Goal: Task Accomplishment & Management: Complete application form

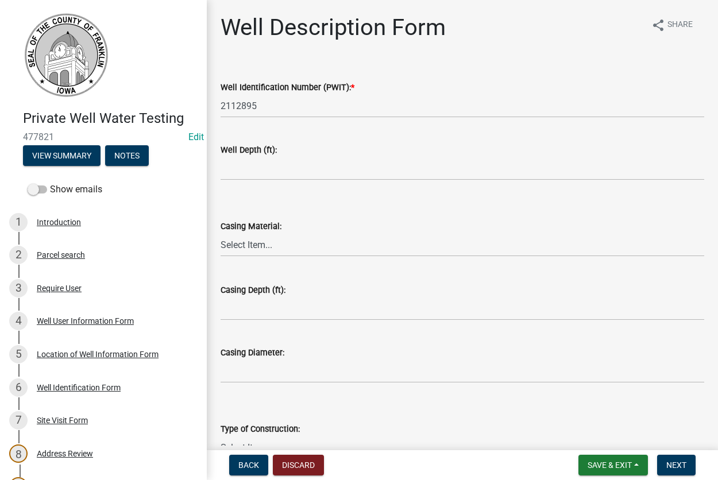
scroll to position [194, 0]
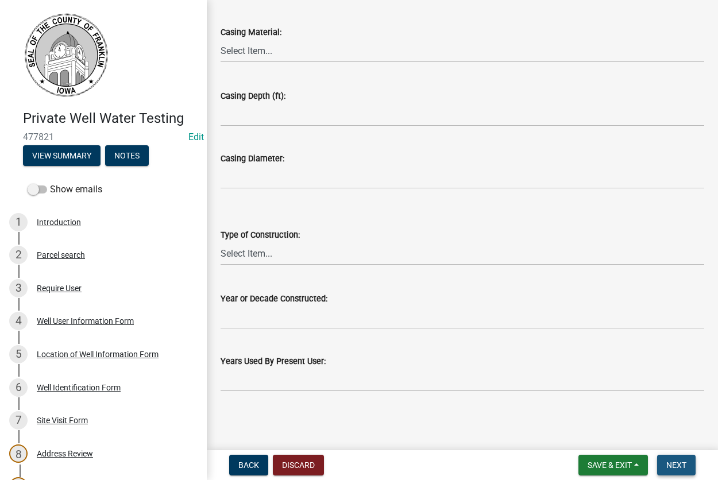
click at [672, 467] on span "Next" at bounding box center [676, 464] width 20 height 9
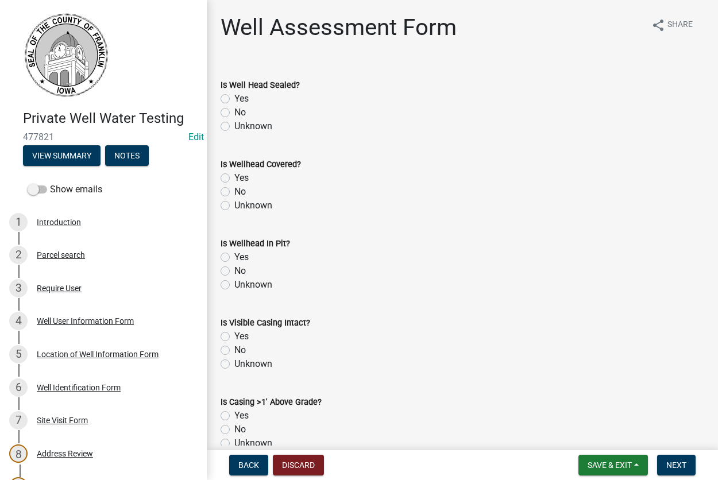
click at [234, 98] on label "Yes" at bounding box center [241, 99] width 14 height 14
click at [234, 98] on input "Yes" at bounding box center [237, 95] width 7 height 7
radio input "true"
click at [234, 180] on label "Yes" at bounding box center [241, 178] width 14 height 14
click at [234, 179] on input "Yes" at bounding box center [237, 174] width 7 height 7
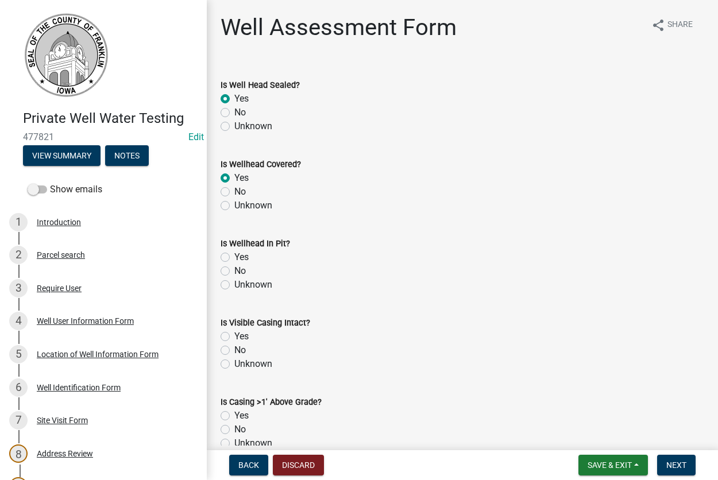
radio input "true"
click at [234, 268] on label "No" at bounding box center [239, 271] width 11 height 14
click at [234, 268] on input "No" at bounding box center [237, 267] width 7 height 7
radio input "true"
click at [221, 341] on div "Yes" at bounding box center [461, 336] width 483 height 14
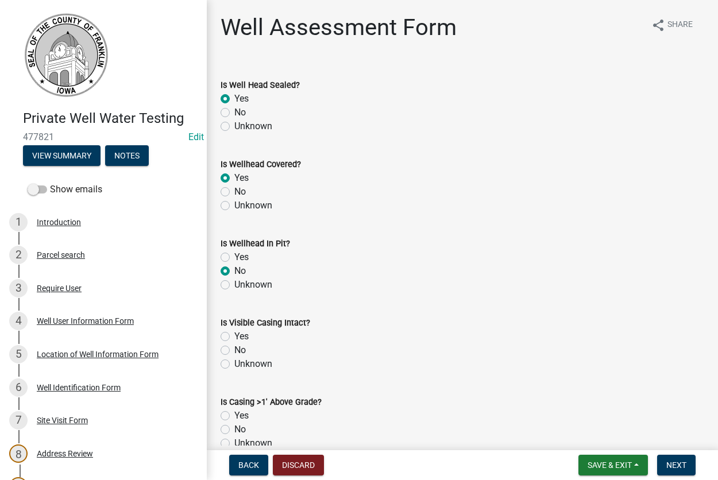
click at [234, 417] on label "Yes" at bounding box center [241, 416] width 14 height 14
click at [234, 416] on input "Yes" at bounding box center [237, 412] width 7 height 7
radio input "true"
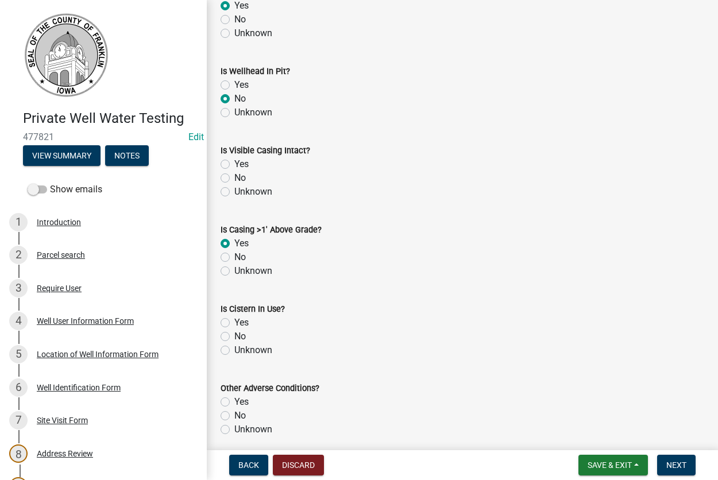
scroll to position [262, 0]
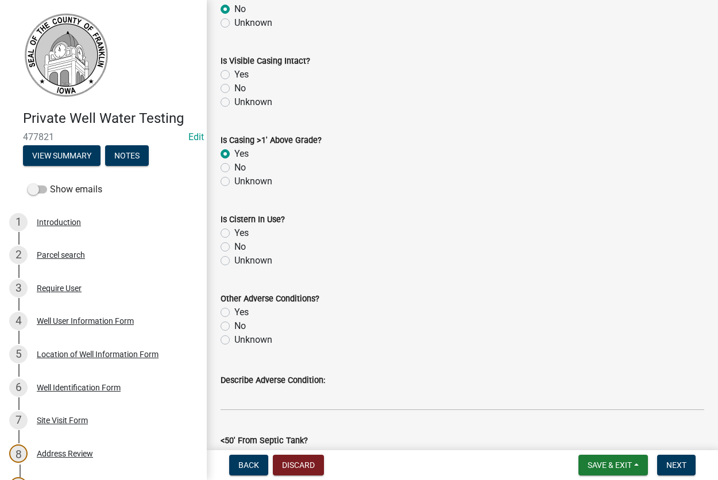
click at [234, 72] on label "Yes" at bounding box center [241, 75] width 14 height 14
click at [234, 72] on input "Yes" at bounding box center [237, 71] width 7 height 7
radio input "true"
click at [234, 245] on label "No" at bounding box center [239, 247] width 11 height 14
click at [234, 245] on input "No" at bounding box center [237, 243] width 7 height 7
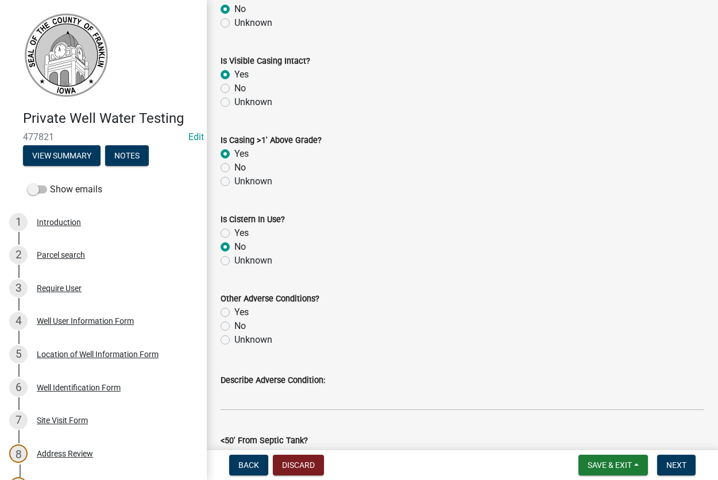
radio input "true"
click at [234, 328] on label "No" at bounding box center [239, 326] width 11 height 14
click at [234, 327] on input "No" at bounding box center [237, 322] width 7 height 7
radio input "true"
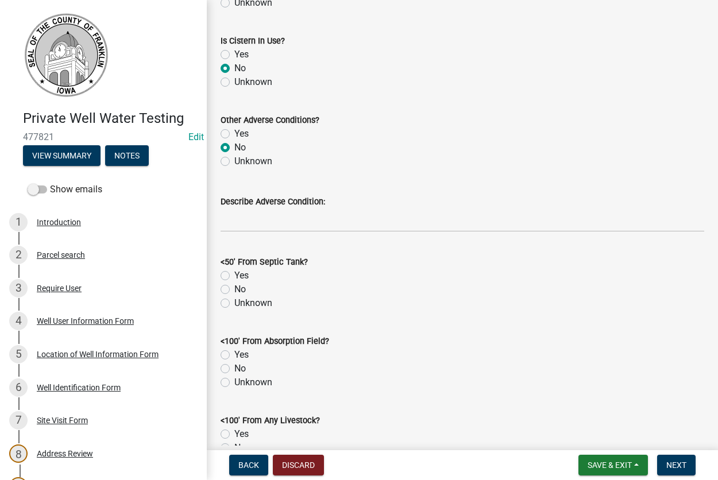
scroll to position [523, 0]
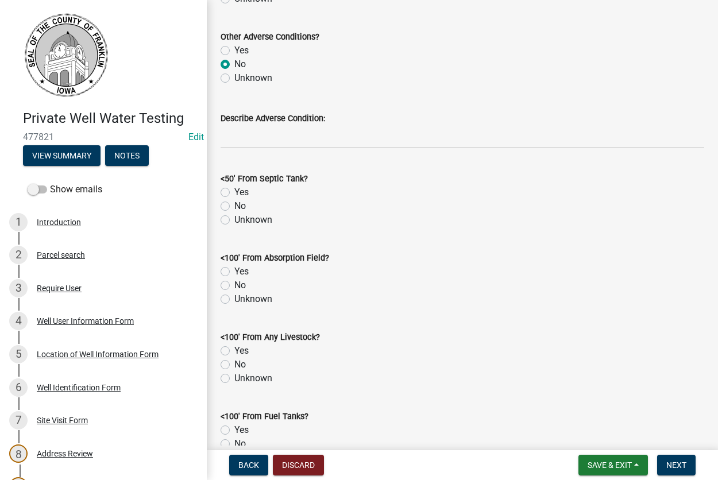
click at [234, 221] on label "Unknown" at bounding box center [253, 220] width 38 height 14
click at [234, 220] on input "Unknown" at bounding box center [237, 216] width 7 height 7
radio input "true"
click at [234, 303] on label "Unknown" at bounding box center [253, 299] width 38 height 14
click at [234, 300] on input "Unknown" at bounding box center [237, 295] width 7 height 7
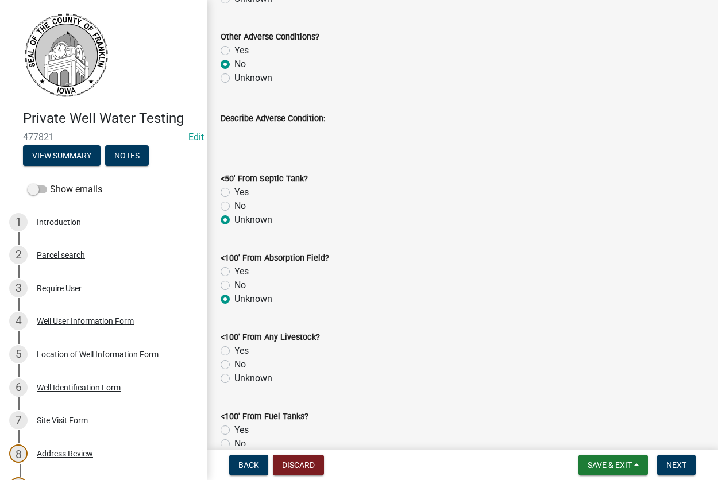
radio input "true"
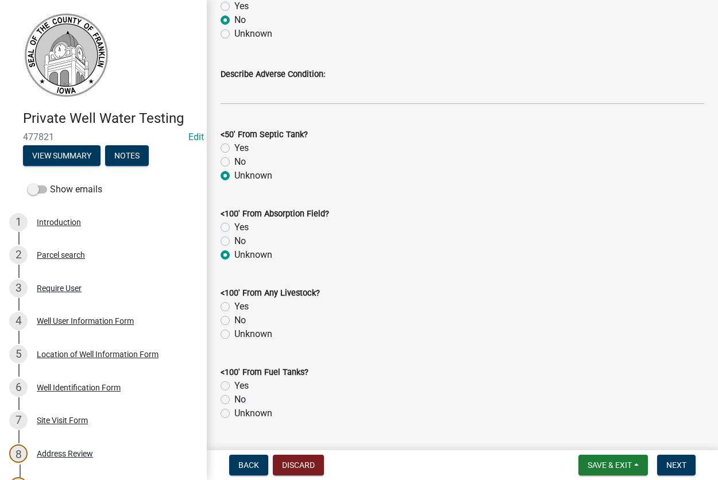
scroll to position [720, 0]
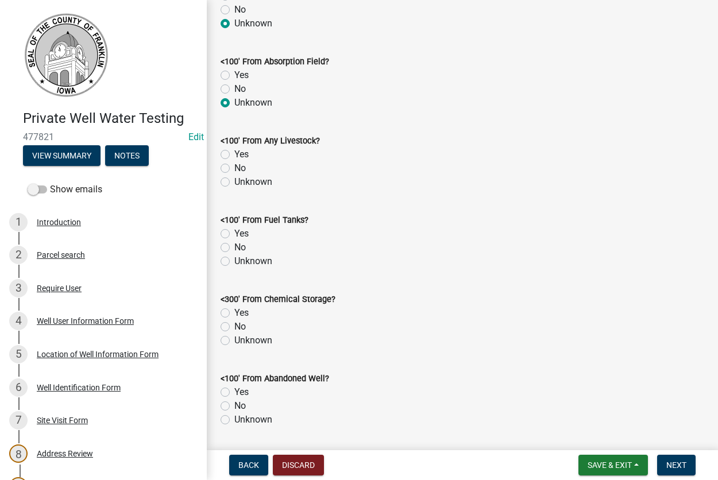
click at [234, 169] on label "No" at bounding box center [239, 168] width 11 height 14
click at [234, 169] on input "No" at bounding box center [237, 164] width 7 height 7
radio input "true"
click at [234, 250] on label "No" at bounding box center [239, 248] width 11 height 14
click at [234, 248] on input "No" at bounding box center [237, 244] width 7 height 7
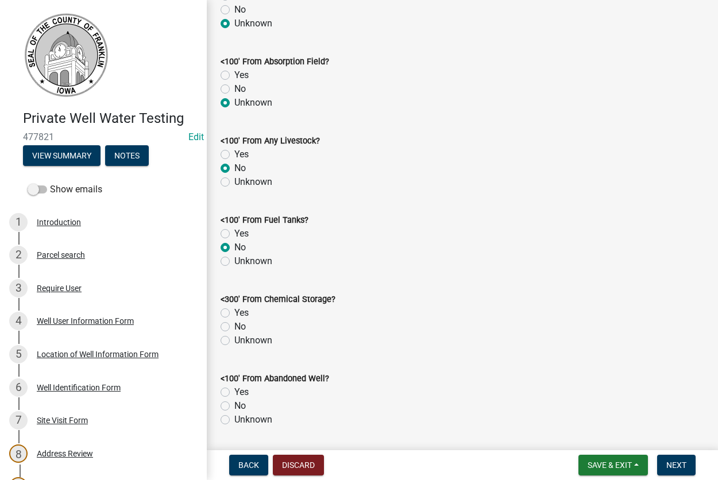
radio input "true"
click at [234, 339] on label "Unknown" at bounding box center [253, 340] width 38 height 14
click at [234, 339] on input "Unknown" at bounding box center [237, 336] width 7 height 7
radio input "true"
click at [234, 406] on label "No" at bounding box center [239, 406] width 11 height 14
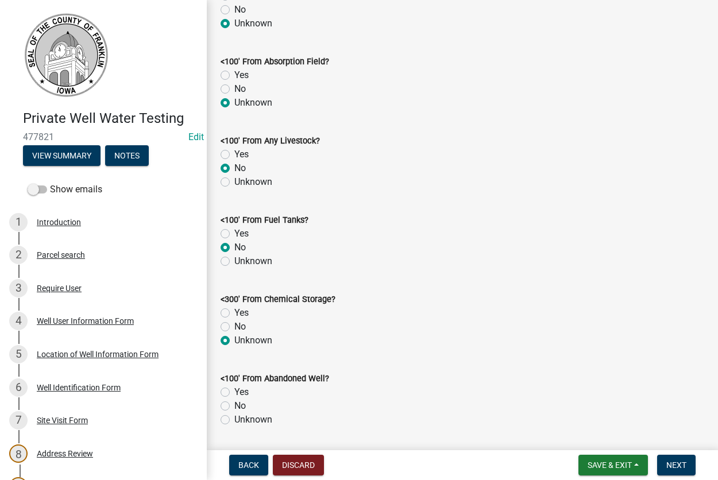
click at [234, 406] on input "No" at bounding box center [237, 402] width 7 height 7
radio input "true"
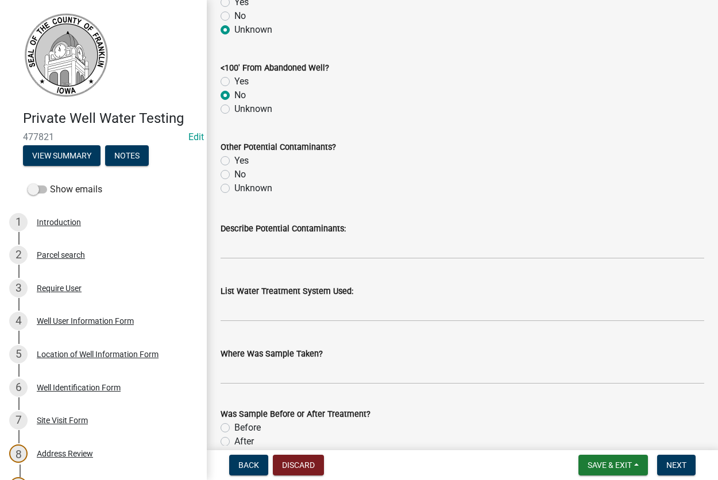
scroll to position [1047, 0]
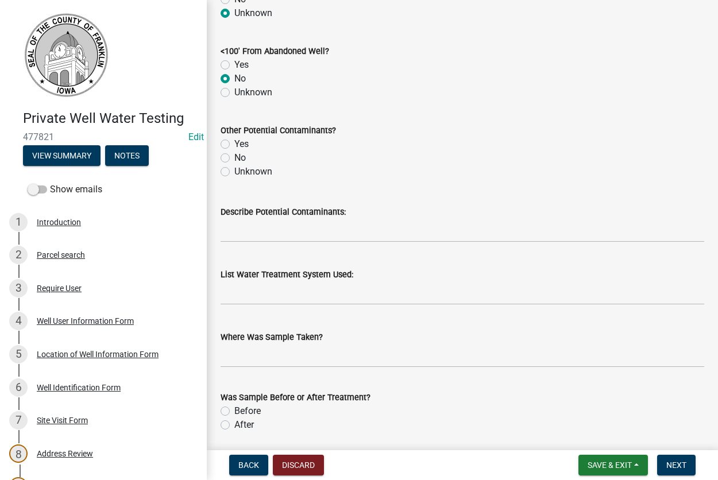
click at [234, 176] on label "Unknown" at bounding box center [253, 172] width 38 height 14
click at [234, 172] on input "Unknown" at bounding box center [237, 168] width 7 height 7
radio input "true"
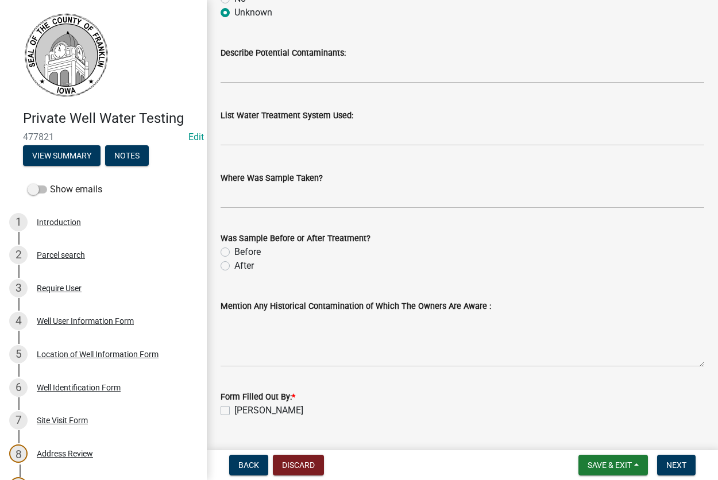
scroll to position [1243, 0]
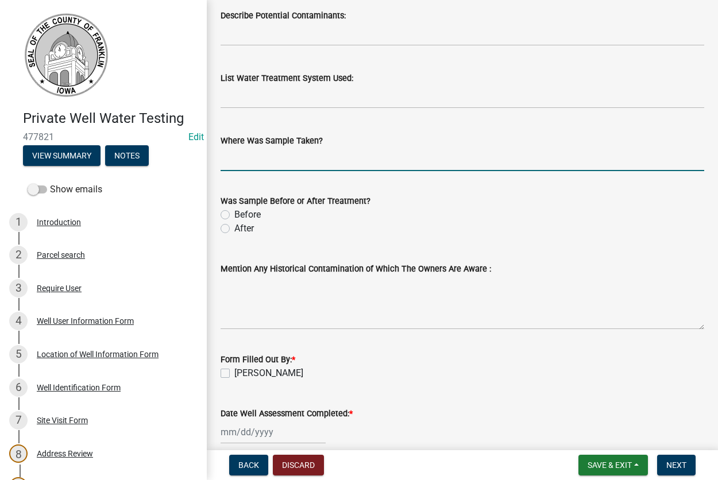
click at [271, 163] on input "Where Was Sample Taken?" at bounding box center [461, 160] width 483 height 24
type input "hyd"
click at [234, 213] on label "Before" at bounding box center [247, 215] width 26 height 14
click at [234, 213] on input "Before" at bounding box center [237, 211] width 7 height 7
radio input "true"
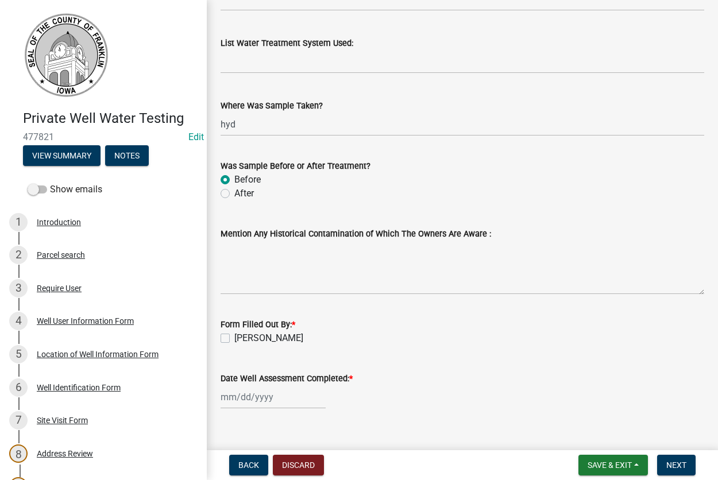
scroll to position [1297, 0]
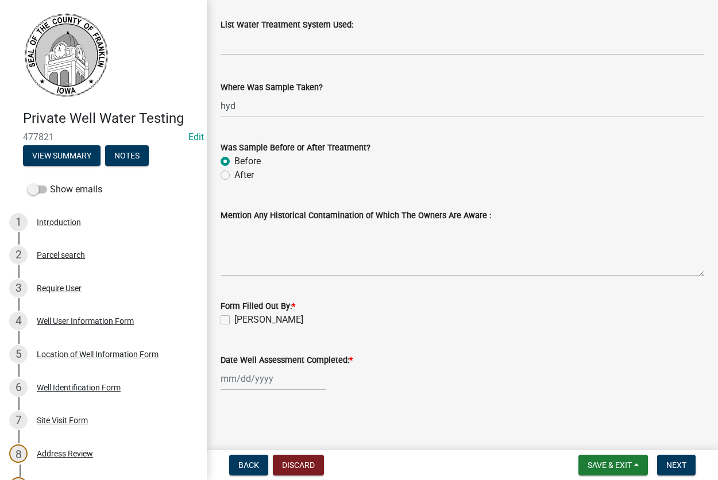
click at [234, 319] on label "[PERSON_NAME]" at bounding box center [268, 320] width 69 height 14
click at [234, 320] on label "[PERSON_NAME]" at bounding box center [268, 320] width 69 height 14
click at [234, 320] on input "[PERSON_NAME]" at bounding box center [237, 316] width 7 height 7
checkbox input "true"
click at [238, 381] on input "Date Well Assessment Completed: *" at bounding box center [272, 379] width 105 height 24
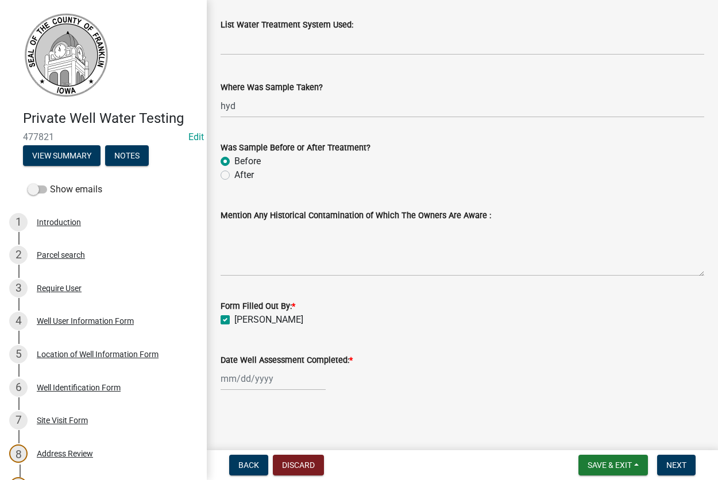
select select "9"
select select "2025"
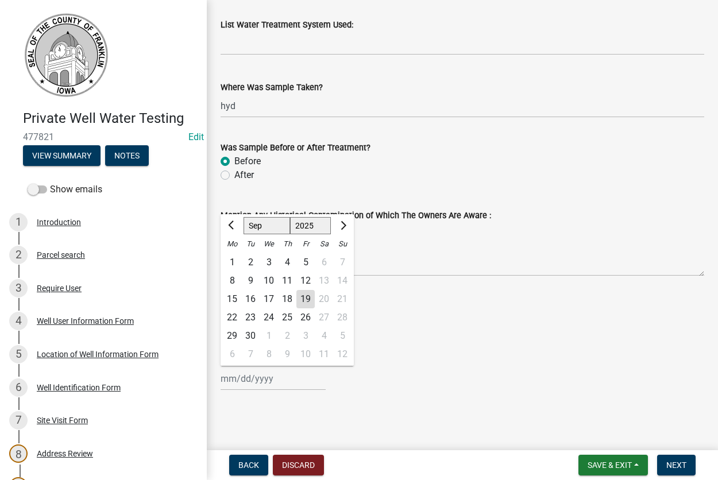
click at [251, 296] on div "16" at bounding box center [250, 299] width 18 height 18
type input "[DATE]"
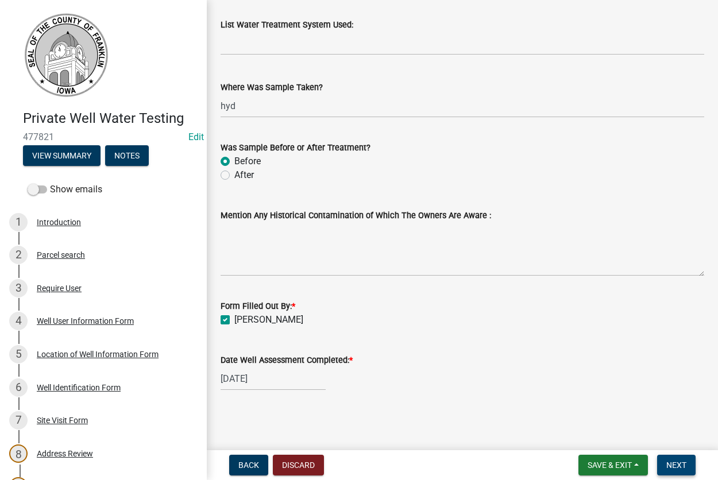
drag, startPoint x: 669, startPoint y: 467, endPoint x: 664, endPoint y: 461, distance: 7.7
click at [668, 467] on span "Next" at bounding box center [676, 464] width 20 height 9
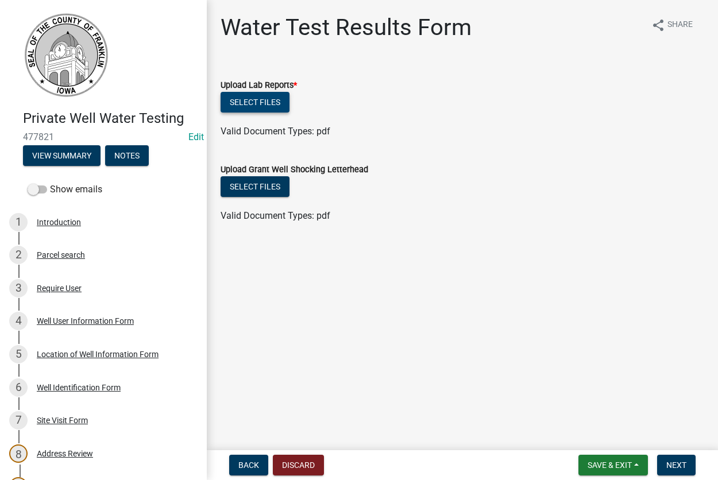
click at [253, 106] on button "Select files" at bounding box center [254, 102] width 69 height 21
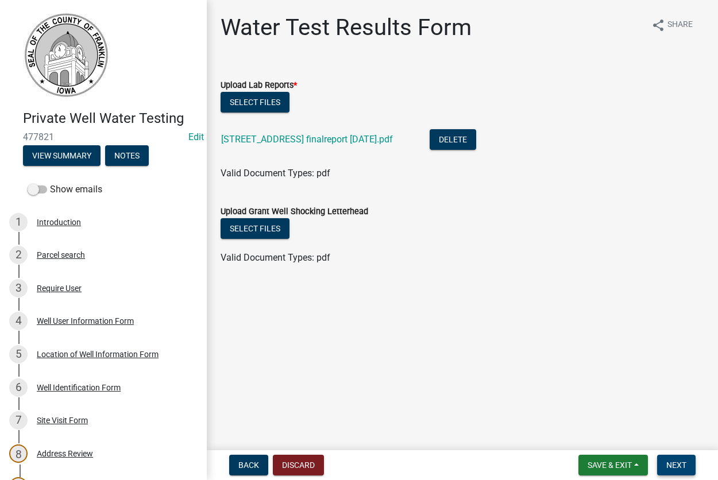
click at [669, 462] on span "Next" at bounding box center [676, 464] width 20 height 9
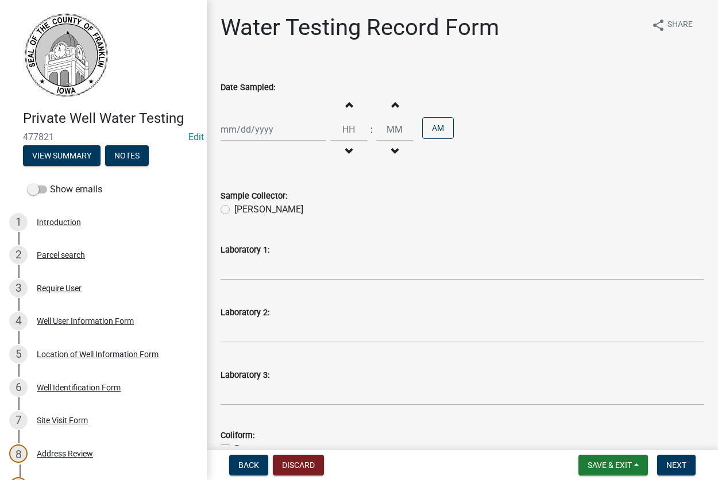
click at [263, 134] on input "Date Sampled:" at bounding box center [272, 130] width 105 height 24
select select "9"
select select "2025"
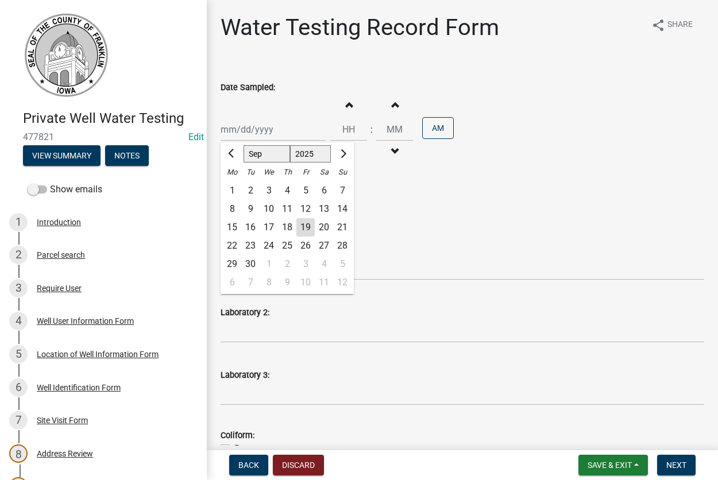
click at [249, 226] on div "16" at bounding box center [250, 227] width 18 height 18
type input "[DATE]"
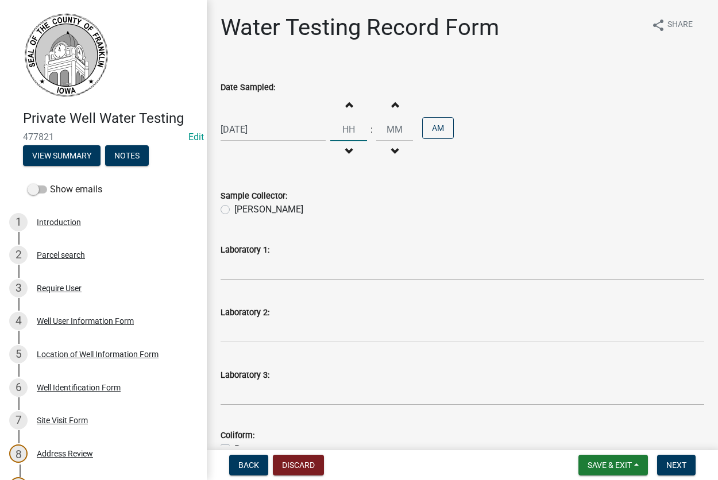
click at [356, 129] on input "Hours" at bounding box center [348, 130] width 37 height 24
type input "11"
type input "00"
click at [234, 209] on label "[PERSON_NAME]" at bounding box center [268, 210] width 69 height 14
click at [234, 209] on input "[PERSON_NAME]" at bounding box center [237, 206] width 7 height 7
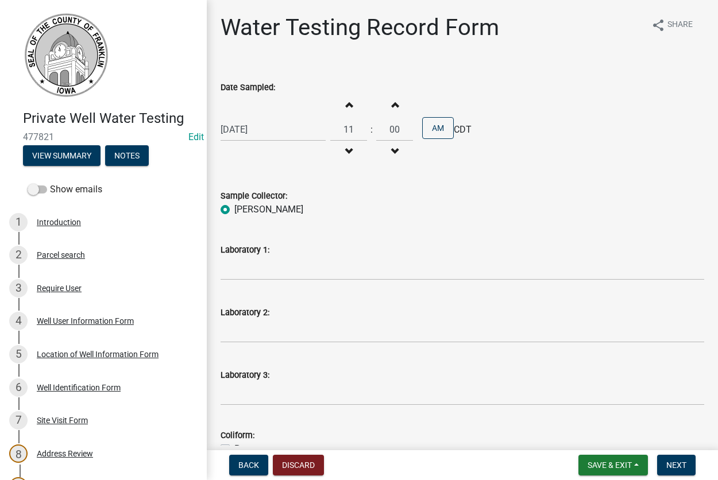
radio input "true"
click at [275, 273] on input "Laboratory 1:" at bounding box center [461, 269] width 483 height 24
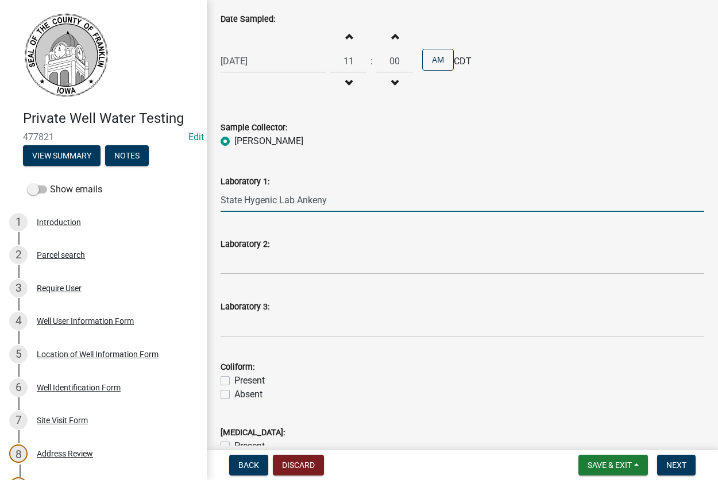
scroll to position [131, 0]
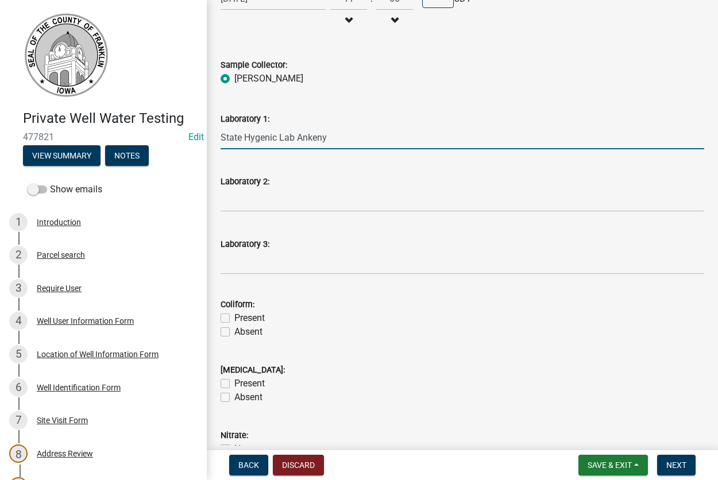
type input "State Hygenic Lab Ankeny"
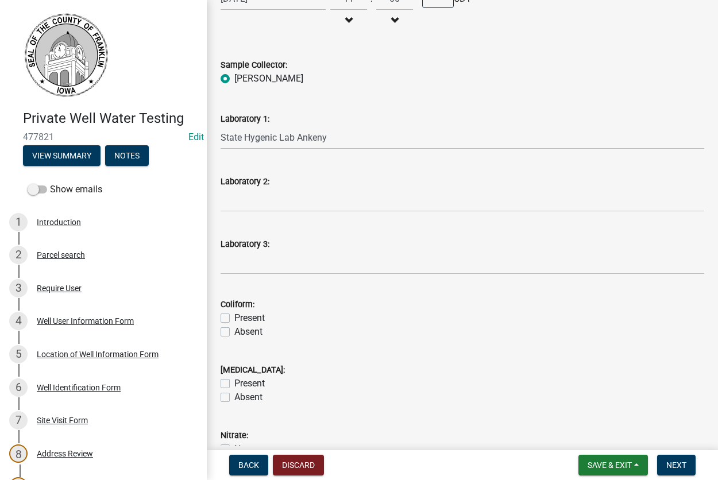
click at [234, 333] on label "Absent" at bounding box center [248, 332] width 28 height 14
click at [234, 332] on input "Absent" at bounding box center [237, 328] width 7 height 7
checkbox input "true"
checkbox input "false"
checkbox input "true"
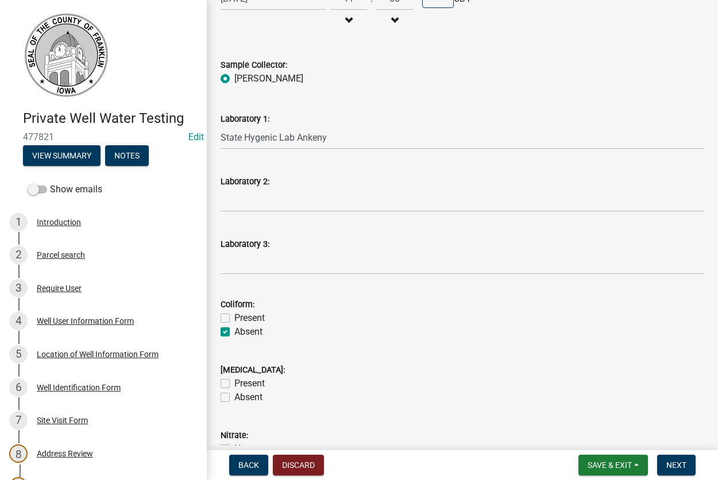
click at [234, 395] on label "Absent" at bounding box center [248, 397] width 28 height 14
click at [234, 395] on input "Absent" at bounding box center [237, 393] width 7 height 7
checkbox input "true"
checkbox input "false"
checkbox input "true"
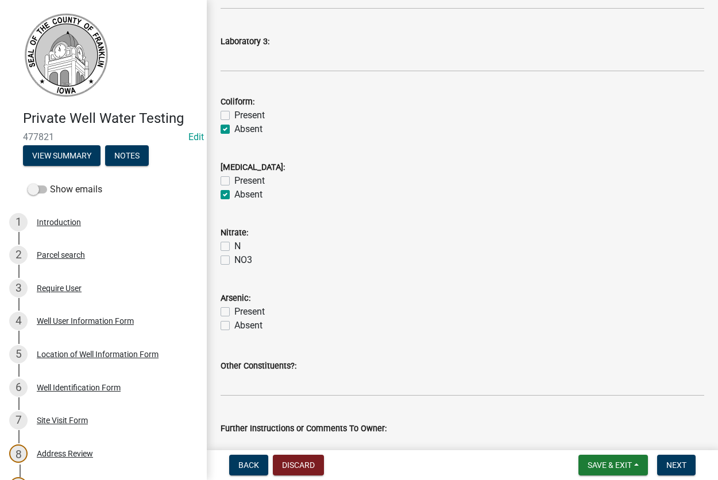
scroll to position [393, 0]
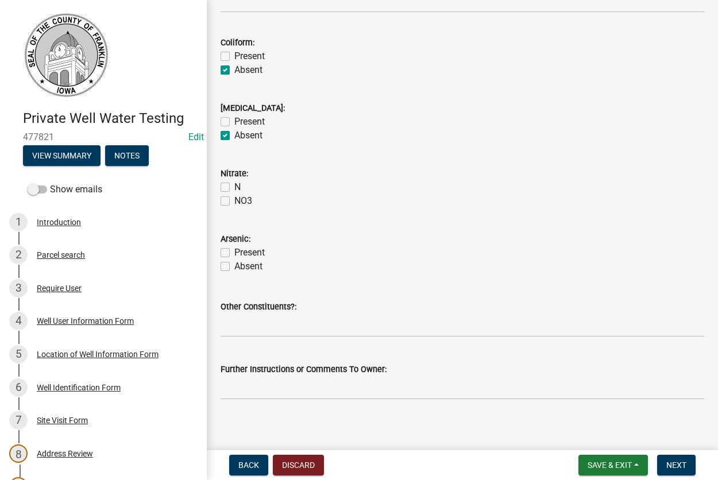
click at [234, 187] on label "N" at bounding box center [237, 187] width 6 height 14
click at [234, 187] on input "N" at bounding box center [237, 183] width 7 height 7
checkbox input "true"
checkbox input "false"
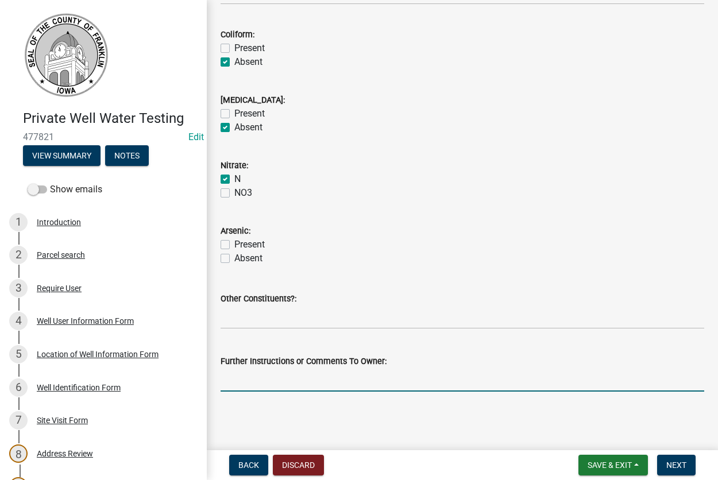
click at [290, 385] on input "Further Instructions or Comments To Owner:" at bounding box center [461, 380] width 483 height 24
type input "looks good"
click at [675, 460] on button "Next" at bounding box center [676, 465] width 38 height 21
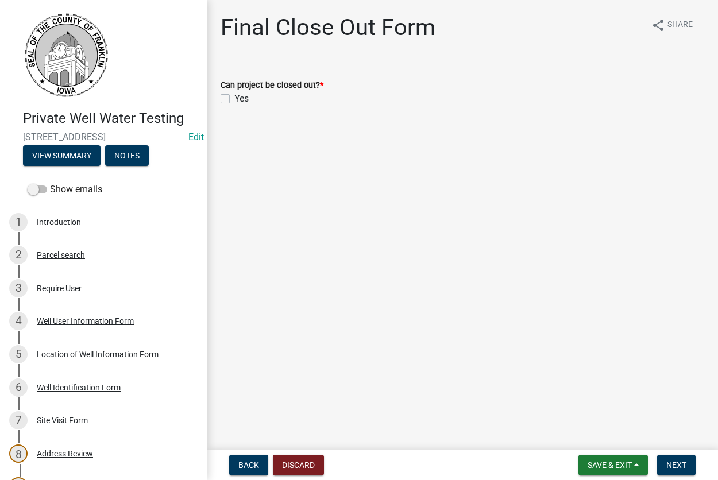
click at [234, 98] on label "Yes" at bounding box center [241, 99] width 14 height 14
click at [234, 98] on input "Yes" at bounding box center [237, 95] width 7 height 7
checkbox input "true"
click at [669, 466] on span "Next" at bounding box center [676, 464] width 20 height 9
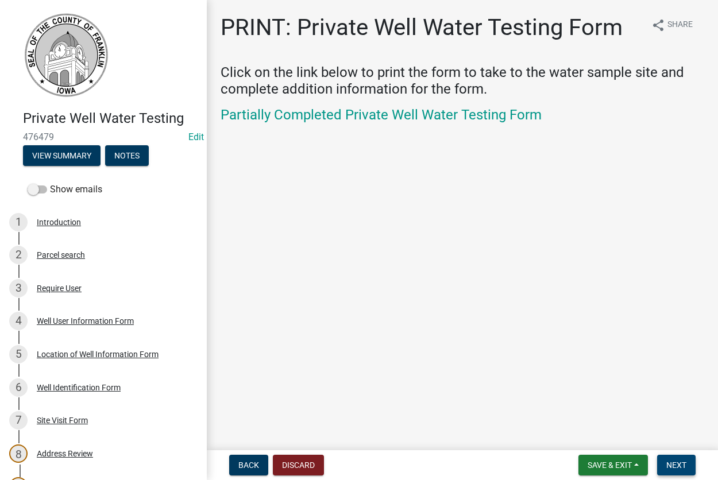
click at [673, 465] on span "Next" at bounding box center [676, 464] width 20 height 9
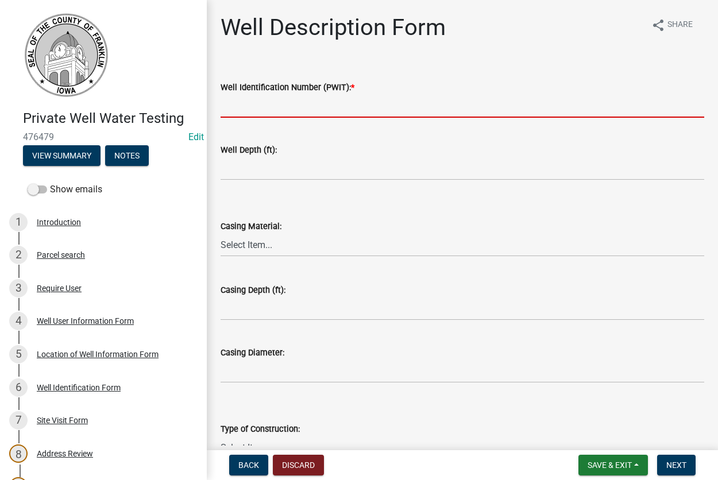
click at [242, 110] on input "Well Identification Number (PWIT): *" at bounding box center [461, 106] width 483 height 24
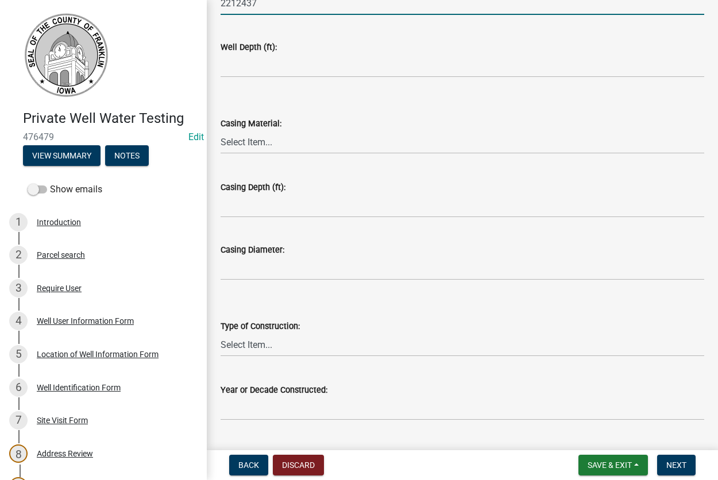
scroll to position [194, 0]
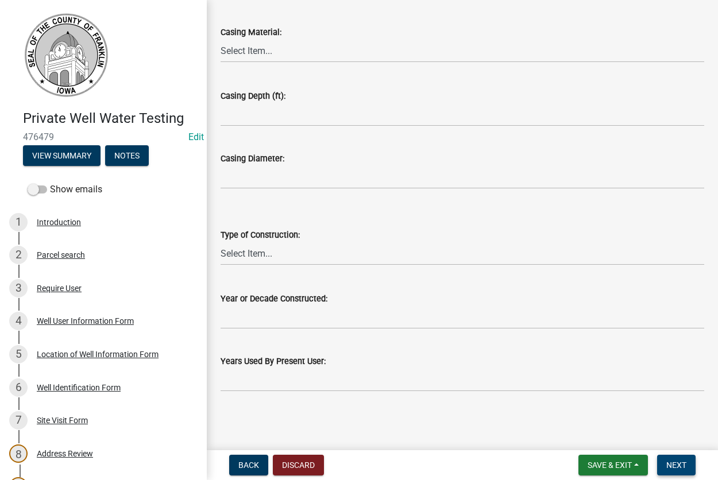
type input "2212437"
click at [662, 462] on button "Next" at bounding box center [676, 465] width 38 height 21
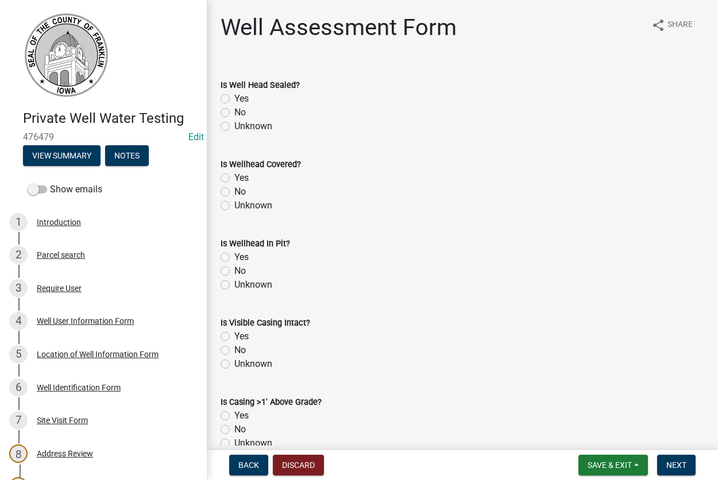
click at [234, 99] on label "Yes" at bounding box center [241, 99] width 14 height 14
click at [234, 99] on input "Yes" at bounding box center [237, 95] width 7 height 7
radio input "true"
click at [234, 174] on label "Yes" at bounding box center [241, 178] width 14 height 14
click at [234, 174] on input "Yes" at bounding box center [237, 174] width 7 height 7
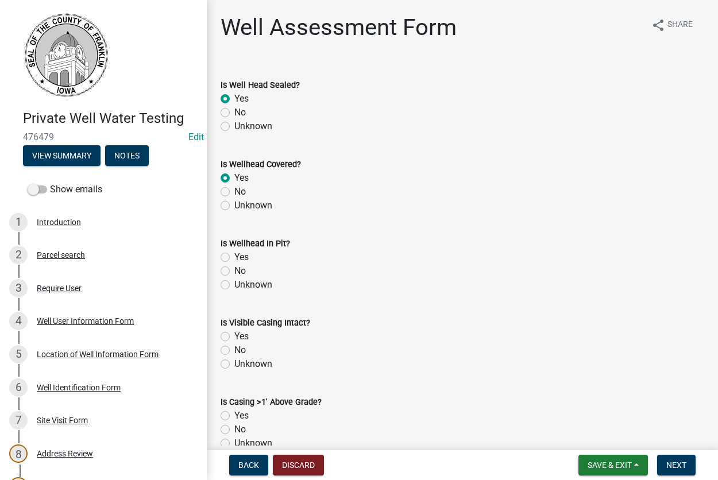
radio input "true"
click at [234, 271] on label "No" at bounding box center [239, 271] width 11 height 14
click at [234, 271] on input "No" at bounding box center [237, 267] width 7 height 7
radio input "true"
click at [234, 333] on label "Yes" at bounding box center [241, 336] width 14 height 14
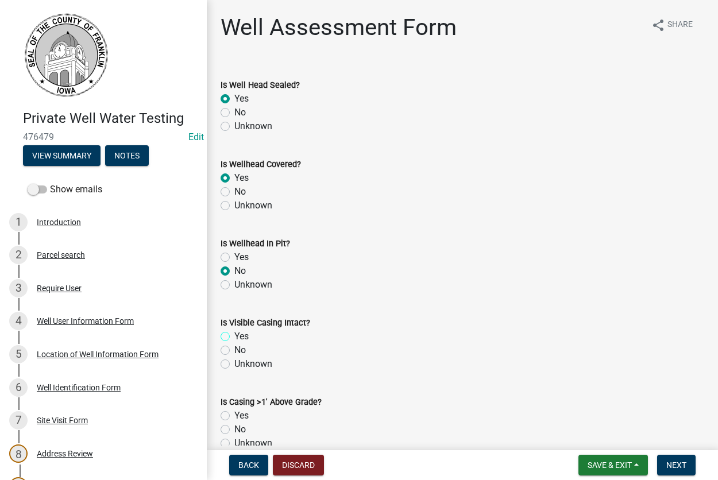
click at [234, 333] on input "Yes" at bounding box center [237, 332] width 7 height 7
radio input "true"
click at [234, 416] on label "Yes" at bounding box center [241, 416] width 14 height 14
click at [234, 416] on input "Yes" at bounding box center [237, 412] width 7 height 7
radio input "true"
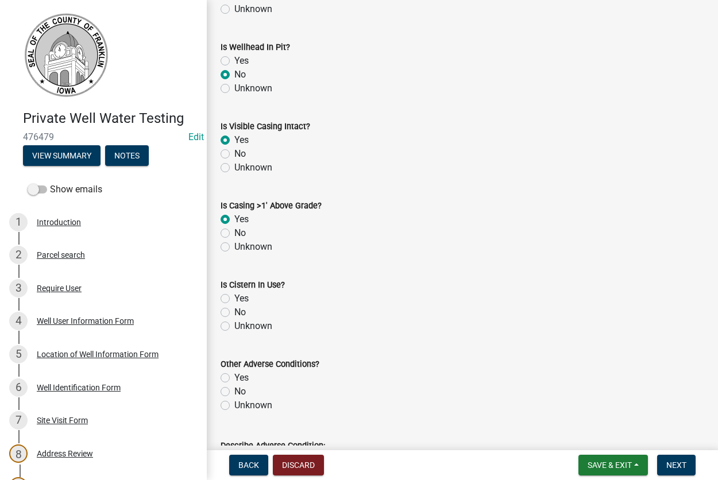
scroll to position [327, 0]
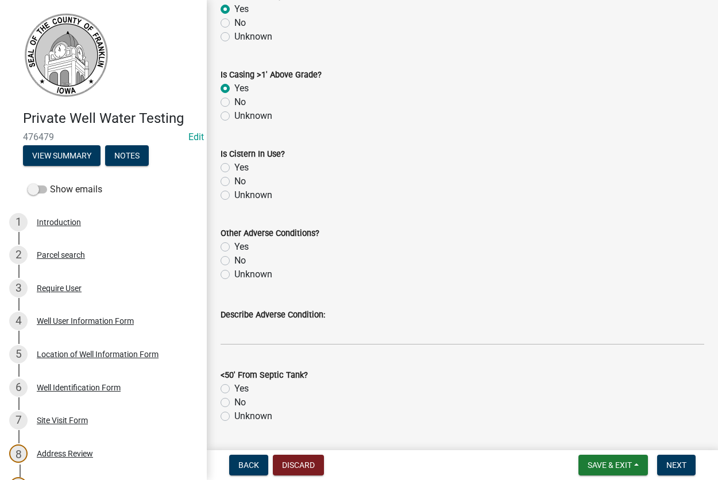
click at [234, 182] on label "No" at bounding box center [239, 181] width 11 height 14
click at [234, 182] on input "No" at bounding box center [237, 177] width 7 height 7
radio input "true"
drag, startPoint x: 224, startPoint y: 261, endPoint x: 223, endPoint y: 267, distance: 6.5
click at [234, 260] on label "No" at bounding box center [239, 261] width 11 height 14
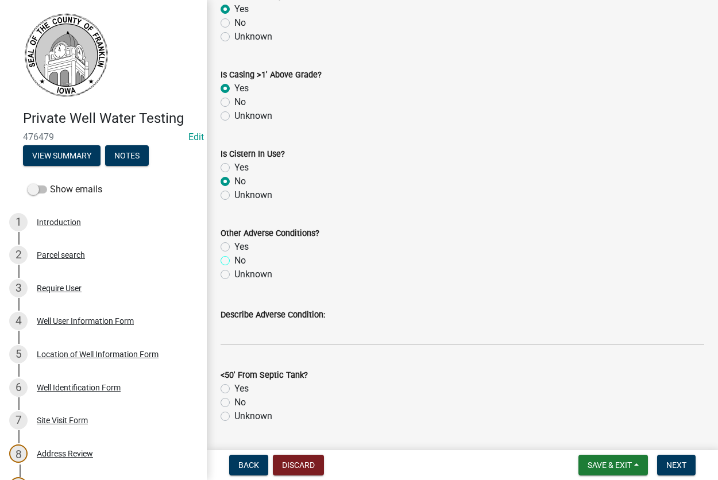
click at [234, 260] on input "No" at bounding box center [237, 257] width 7 height 7
radio input "true"
click at [234, 403] on label "No" at bounding box center [239, 402] width 11 height 14
click at [234, 403] on input "No" at bounding box center [237, 398] width 7 height 7
radio input "true"
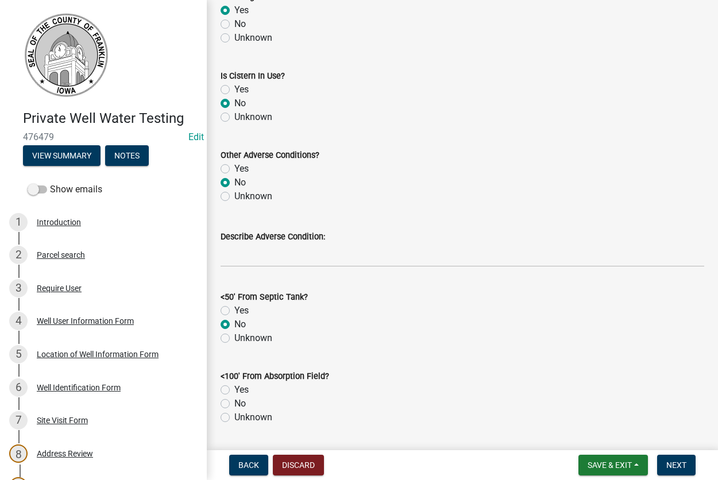
scroll to position [523, 0]
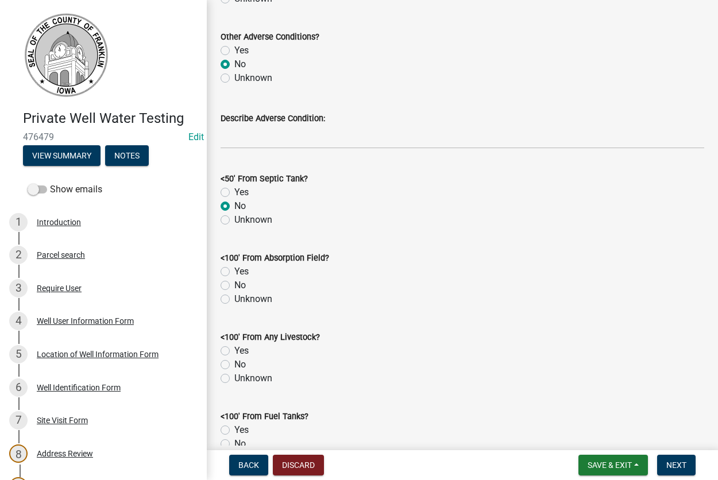
click at [234, 289] on label "No" at bounding box center [239, 285] width 11 height 14
click at [234, 286] on input "No" at bounding box center [237, 281] width 7 height 7
radio input "true"
click at [234, 365] on label "No" at bounding box center [239, 365] width 11 height 14
click at [234, 365] on input "No" at bounding box center [237, 361] width 7 height 7
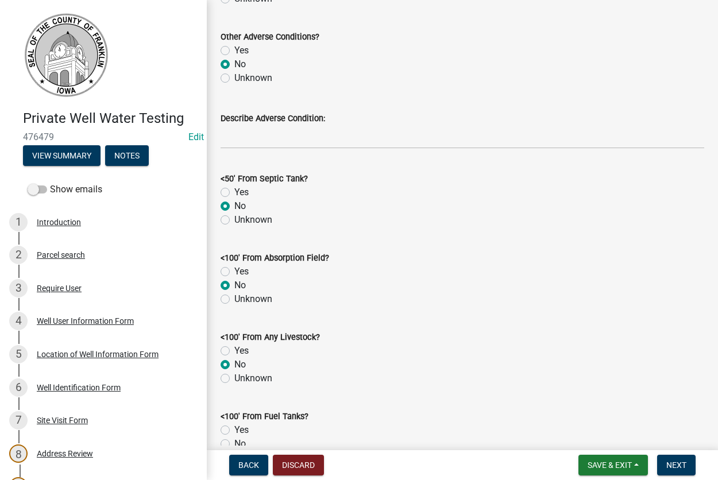
radio input "true"
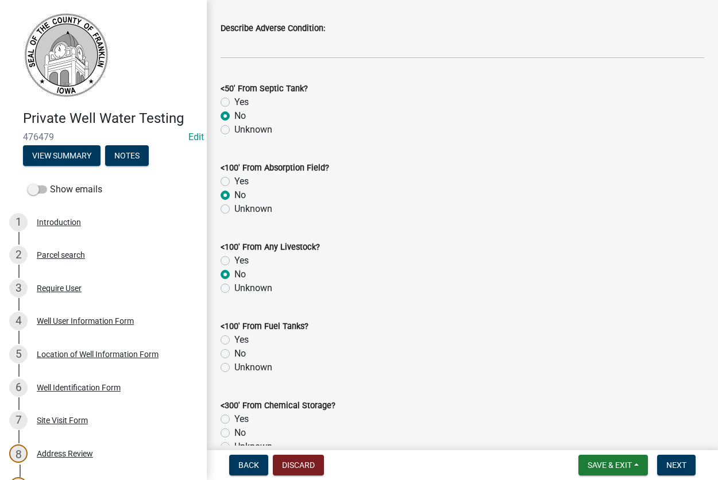
scroll to position [785, 0]
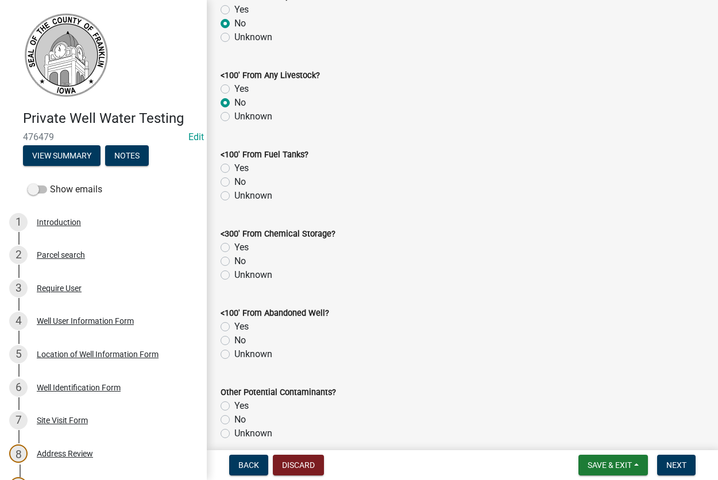
click at [234, 183] on label "No" at bounding box center [239, 182] width 11 height 14
click at [234, 183] on input "No" at bounding box center [237, 178] width 7 height 7
radio input "true"
click at [234, 261] on label "No" at bounding box center [239, 261] width 11 height 14
click at [234, 261] on input "No" at bounding box center [237, 257] width 7 height 7
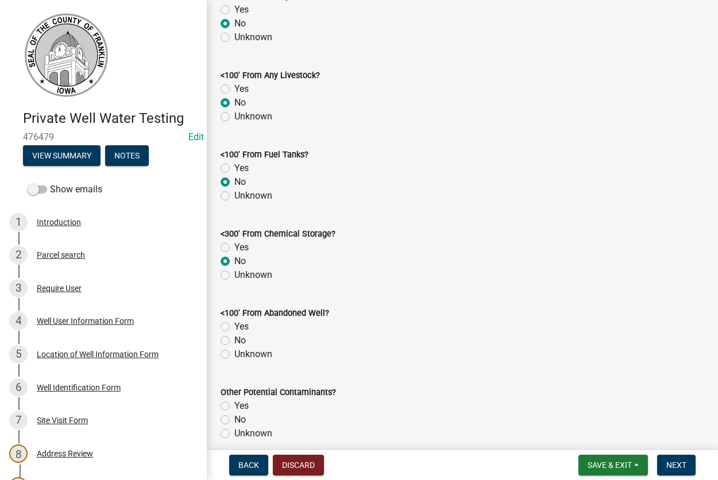
radio input "true"
click at [234, 340] on label "No" at bounding box center [239, 340] width 11 height 14
click at [234, 340] on input "No" at bounding box center [237, 336] width 7 height 7
radio input "true"
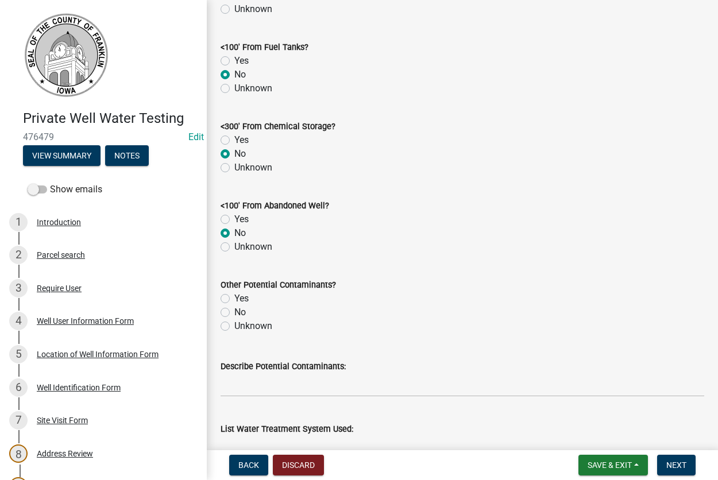
scroll to position [1047, 0]
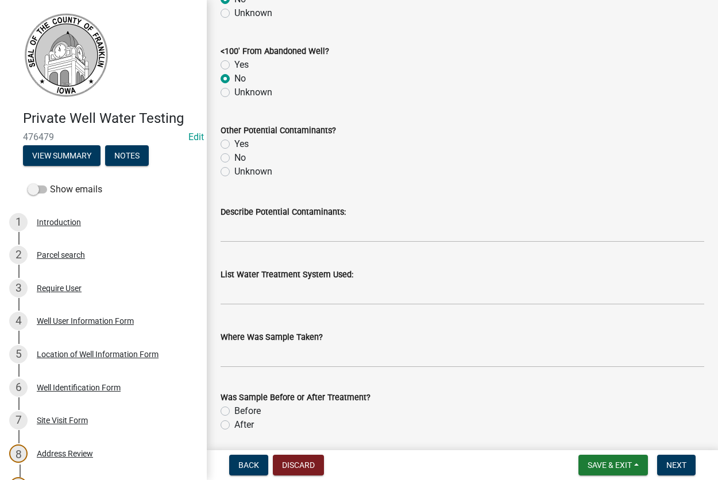
click at [224, 177] on div "Unknown" at bounding box center [461, 172] width 483 height 14
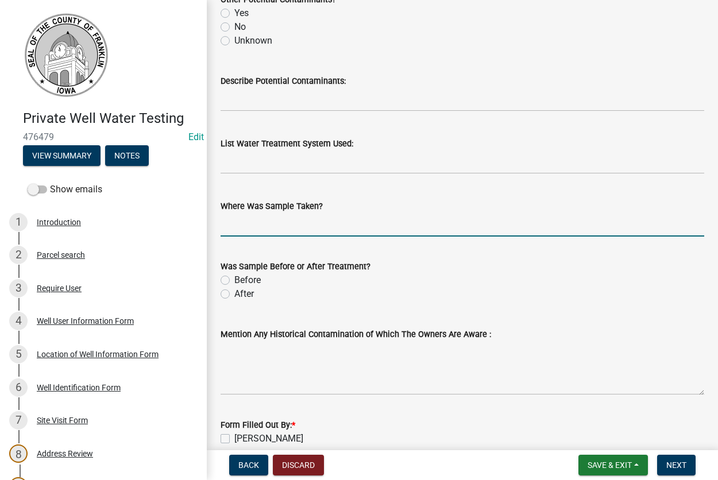
drag, startPoint x: 243, startPoint y: 224, endPoint x: 290, endPoint y: 231, distance: 47.1
click at [243, 224] on input "Where Was Sample Taken?" at bounding box center [461, 225] width 483 height 24
type input "kitchen faucet"
click at [234, 280] on label "Before" at bounding box center [247, 280] width 26 height 14
click at [234, 280] on input "Before" at bounding box center [237, 276] width 7 height 7
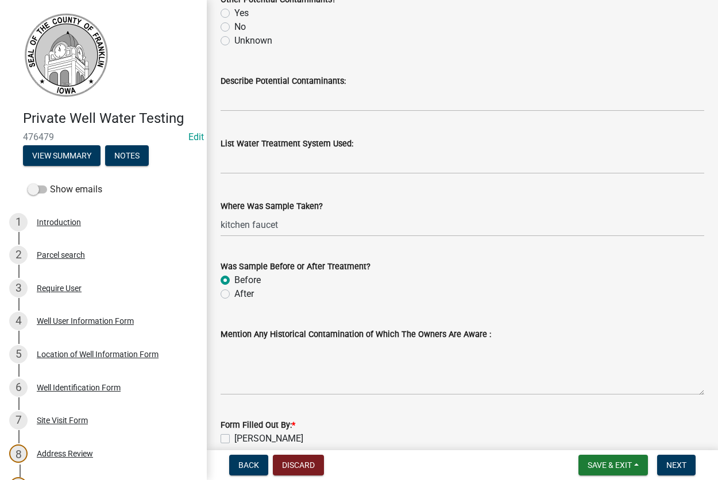
radio input "true"
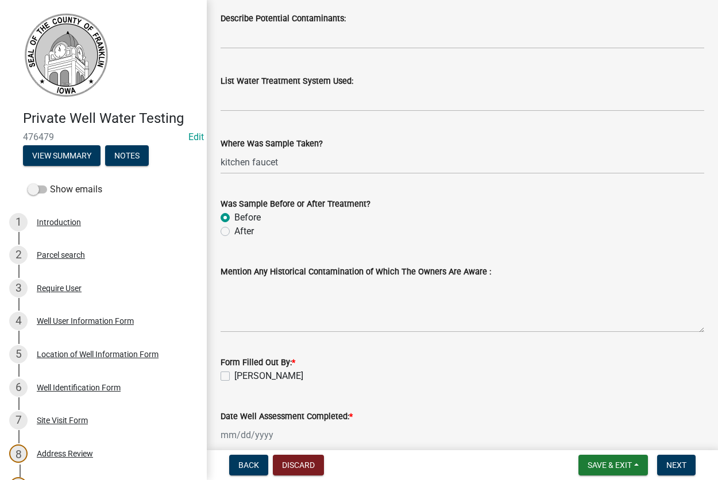
scroll to position [1297, 0]
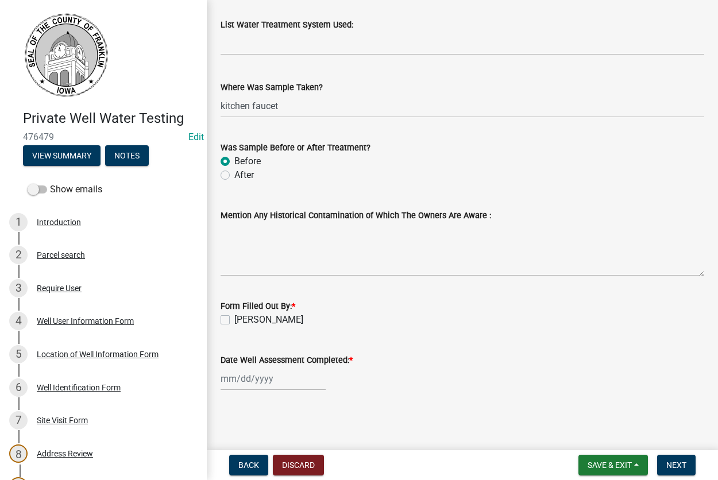
click at [234, 319] on label "[PERSON_NAME]" at bounding box center [268, 320] width 69 height 14
click at [234, 319] on input "[PERSON_NAME]" at bounding box center [237, 316] width 7 height 7
checkbox input "true"
click at [239, 382] on input "Date Well Assessment Completed: *" at bounding box center [272, 379] width 105 height 24
select select "9"
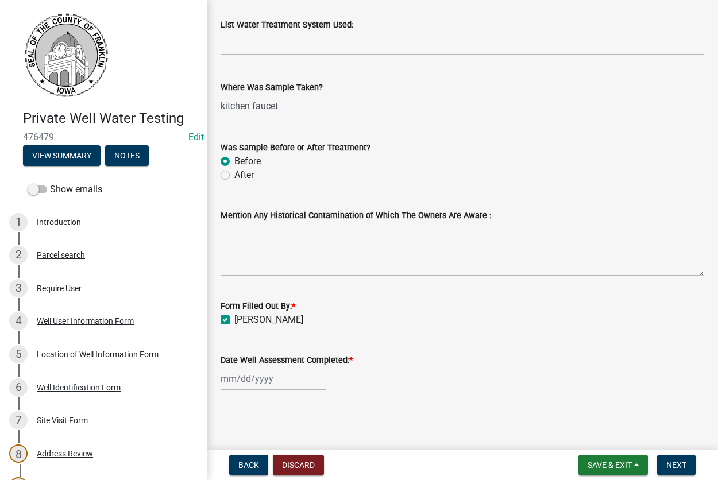
select select "2025"
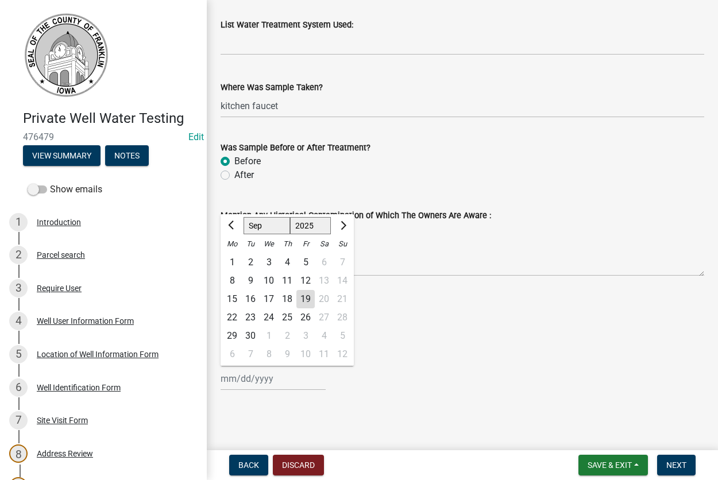
click at [255, 301] on div "16" at bounding box center [250, 299] width 18 height 18
type input "[DATE]"
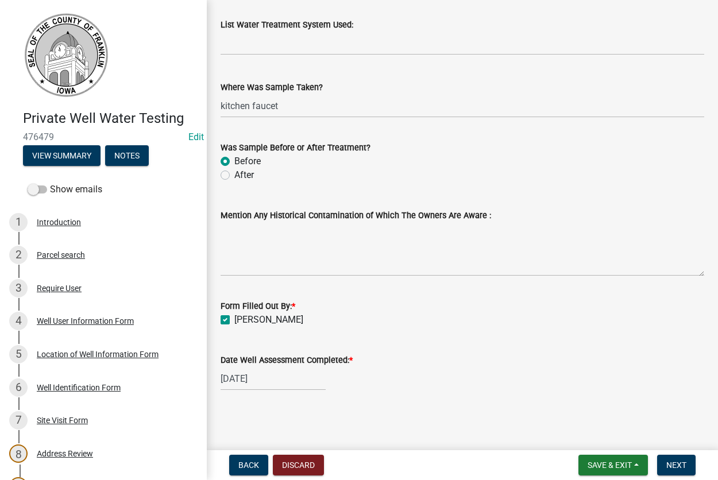
click at [253, 378] on input "[DATE]" at bounding box center [272, 379] width 105 height 24
select select "9"
select select "2025"
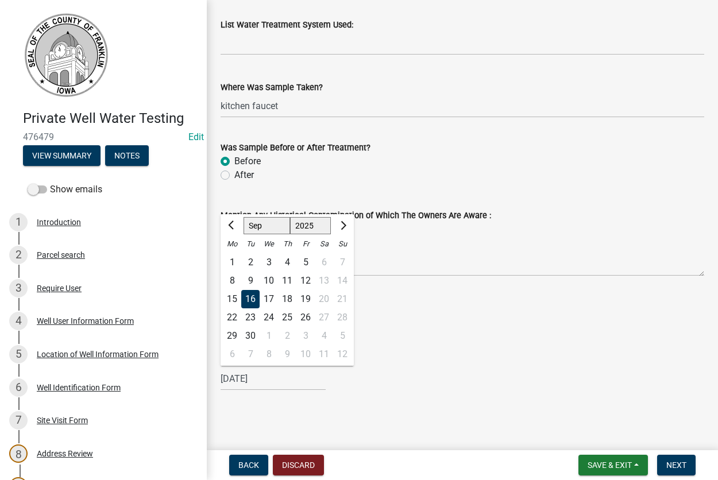
click at [269, 298] on div "17" at bounding box center [268, 299] width 18 height 18
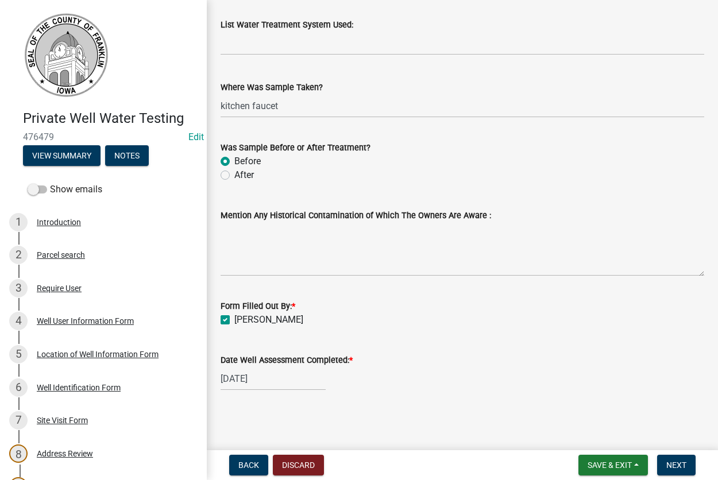
type input "09/17/2025"
click at [672, 465] on span "Next" at bounding box center [676, 464] width 20 height 9
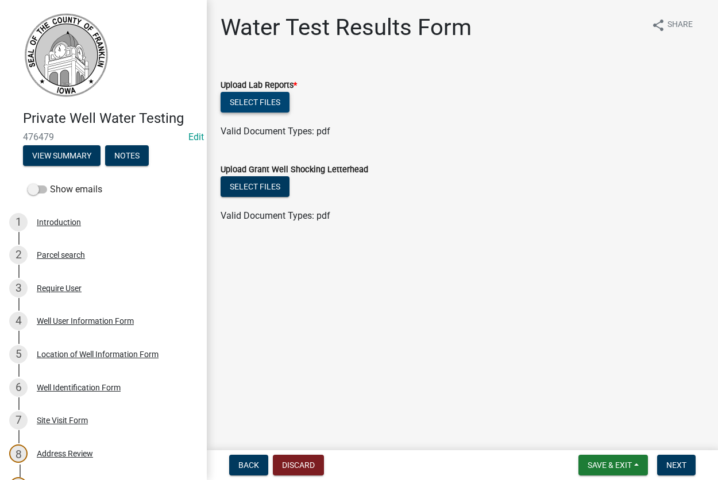
click at [250, 98] on button "Select files" at bounding box center [254, 102] width 69 height 21
click at [601, 460] on span "Save & Exit" at bounding box center [609, 464] width 44 height 9
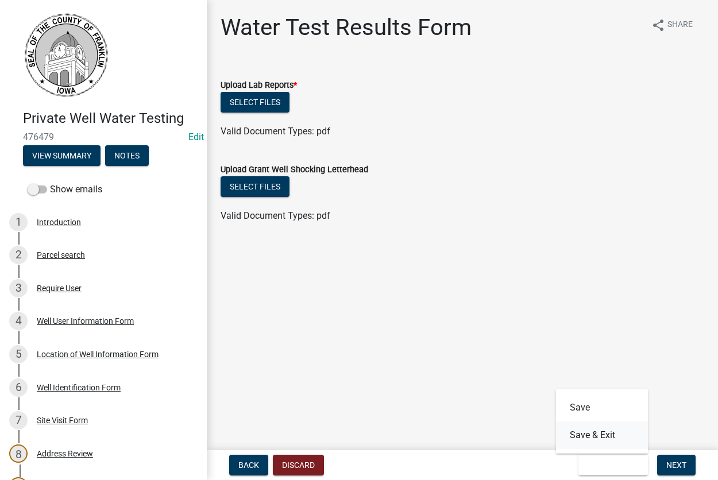
click at [591, 433] on button "Save & Exit" at bounding box center [602, 435] width 92 height 28
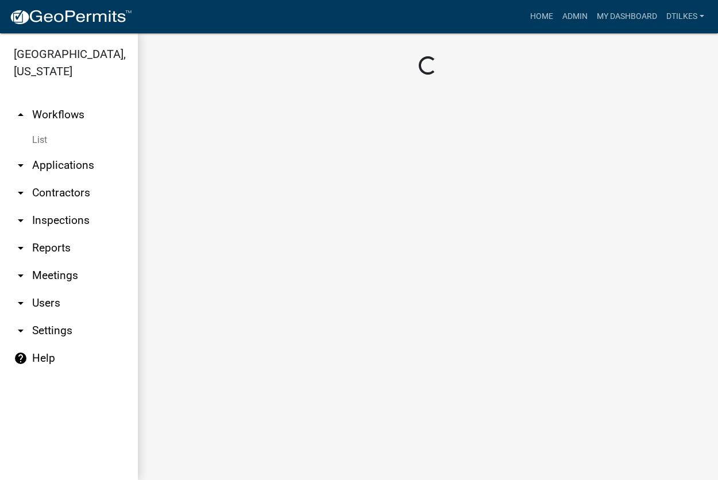
click at [564, 234] on main "Loading..." at bounding box center [428, 256] width 580 height 447
click at [340, 238] on main "Loading..." at bounding box center [428, 256] width 580 height 447
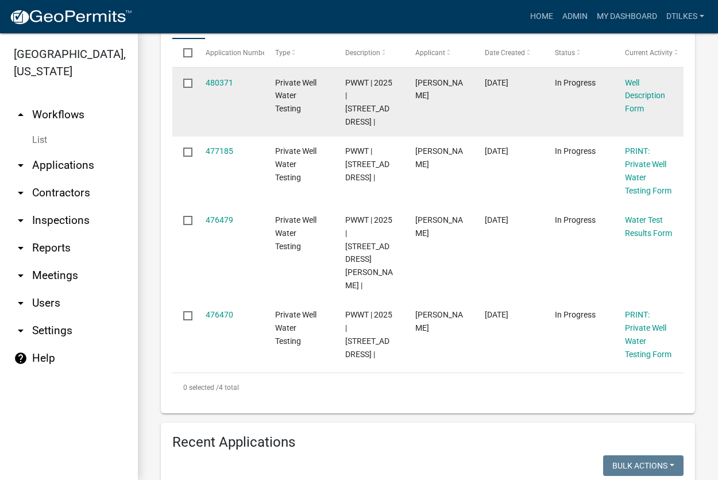
scroll to position [393, 0]
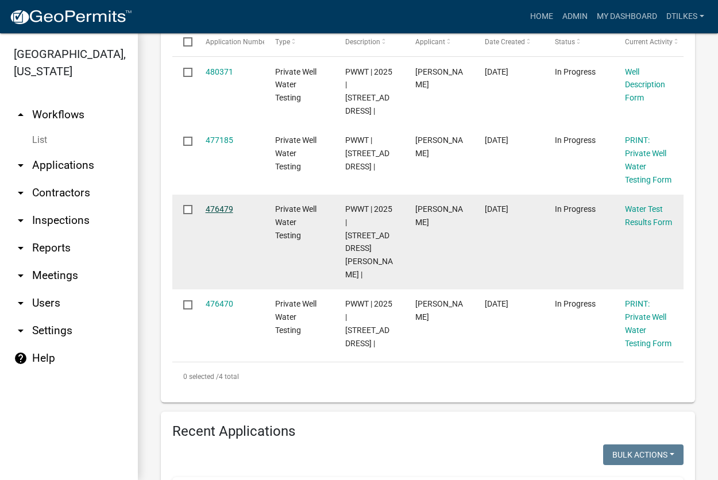
click at [222, 214] on link "476479" at bounding box center [219, 208] width 28 height 9
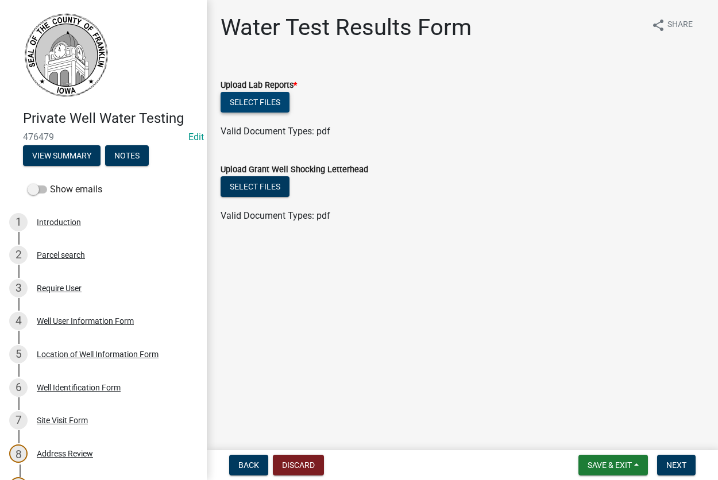
click at [252, 106] on button "Select files" at bounding box center [254, 102] width 69 height 21
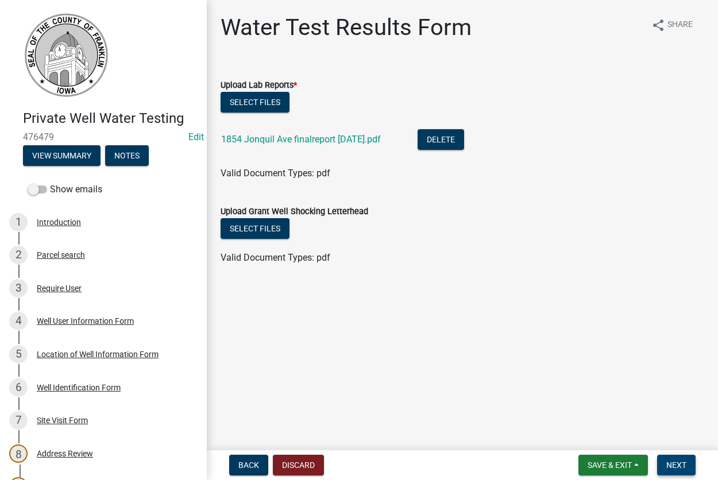
click at [672, 461] on span "Next" at bounding box center [676, 464] width 20 height 9
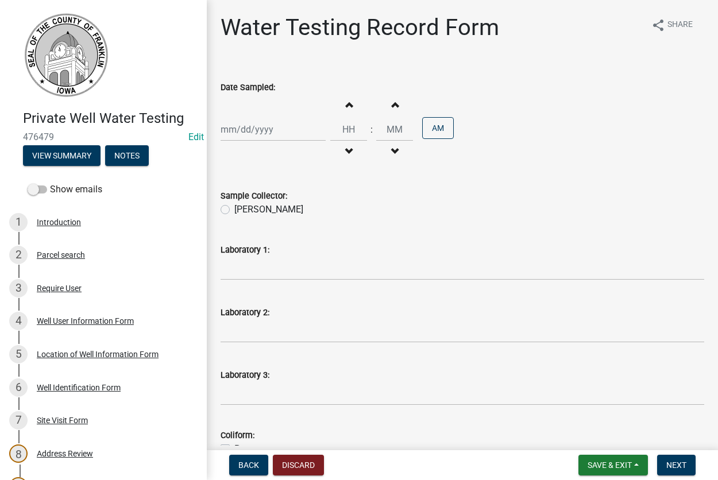
select select "9"
select select "2025"
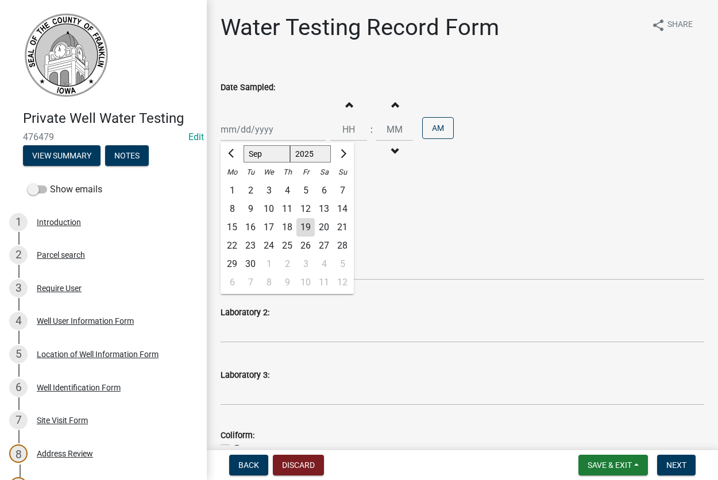
click at [261, 129] on input "Date Sampled:" at bounding box center [272, 130] width 105 height 24
click at [263, 224] on div "17" at bounding box center [268, 227] width 18 height 18
type input "09/17/2025"
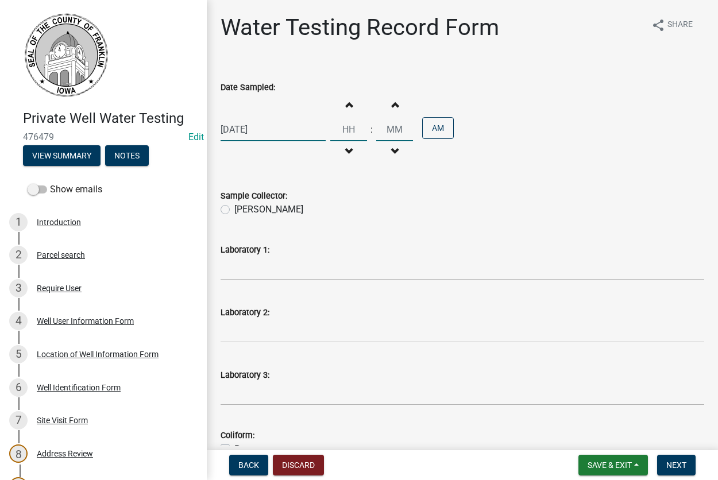
click at [355, 129] on input "Hours" at bounding box center [348, 130] width 37 height 24
type input "08"
type input "00"
click at [234, 212] on label "[PERSON_NAME]" at bounding box center [268, 210] width 69 height 14
click at [234, 210] on input "[PERSON_NAME]" at bounding box center [237, 206] width 7 height 7
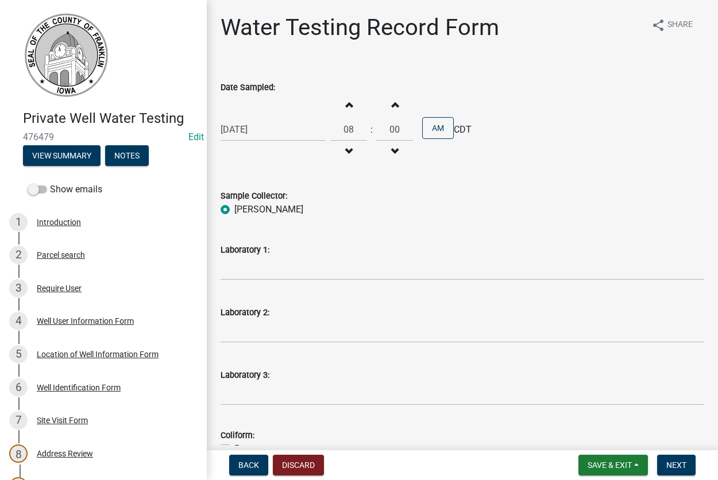
radio input "true"
click at [285, 268] on input "Laboratory 1:" at bounding box center [461, 269] width 483 height 24
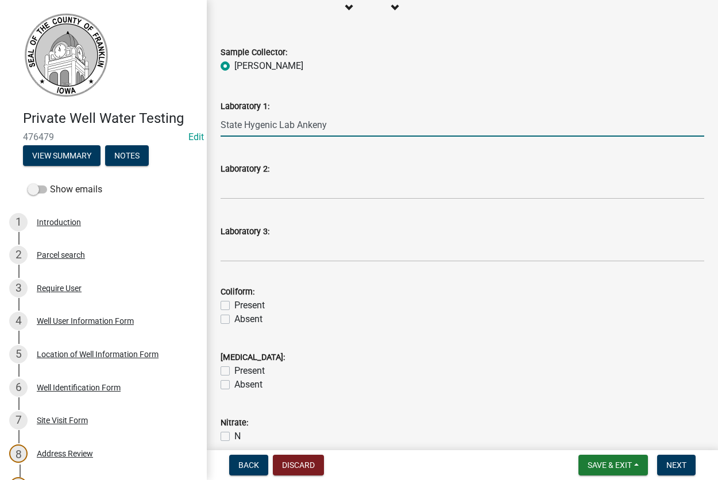
scroll to position [196, 0]
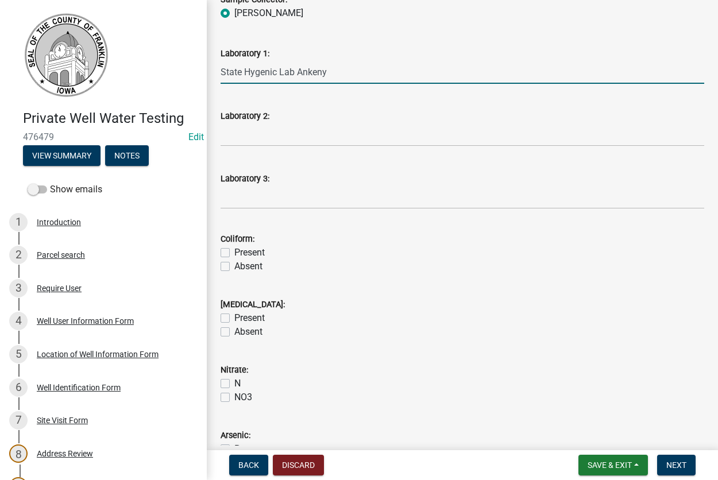
type input "State Hygenic Lab Ankeny"
click at [234, 253] on label "Present" at bounding box center [249, 253] width 30 height 14
click at [234, 253] on input "Present" at bounding box center [237, 249] width 7 height 7
checkbox input "true"
click at [234, 268] on label "Absent" at bounding box center [248, 266] width 28 height 14
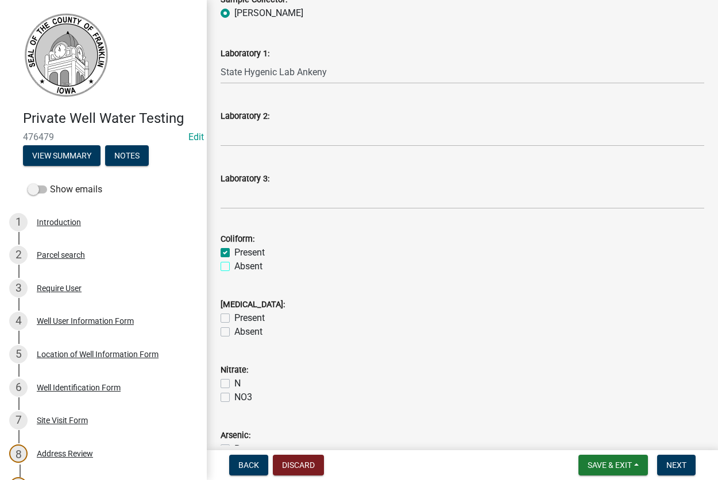
click at [234, 267] on input "Absent" at bounding box center [237, 262] width 7 height 7
checkbox input "true"
click at [234, 253] on label "Present" at bounding box center [249, 253] width 30 height 14
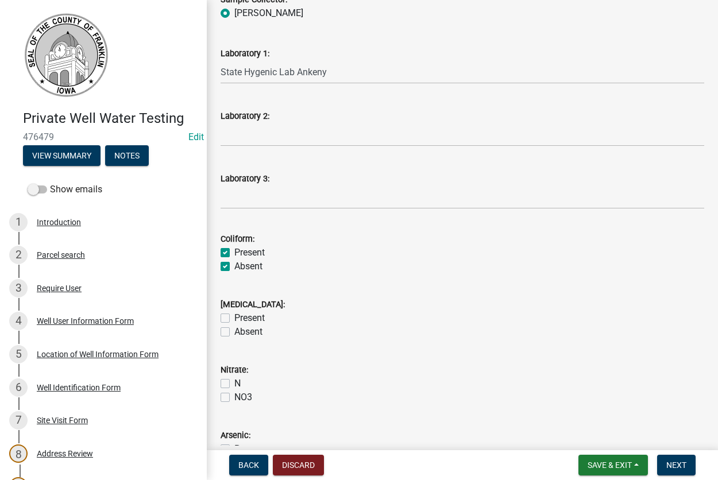
click at [234, 253] on input "Present" at bounding box center [237, 249] width 7 height 7
checkbox input "false"
checkbox input "true"
click at [234, 333] on label "Absent" at bounding box center [248, 332] width 28 height 14
click at [234, 332] on input "Absent" at bounding box center [237, 328] width 7 height 7
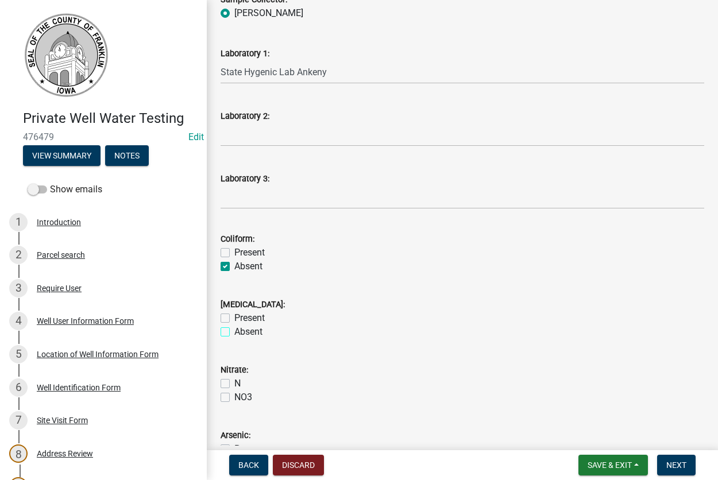
checkbox input "true"
checkbox input "false"
checkbox input "true"
click at [234, 383] on label "N" at bounding box center [237, 384] width 6 height 14
click at [234, 383] on input "N" at bounding box center [237, 380] width 7 height 7
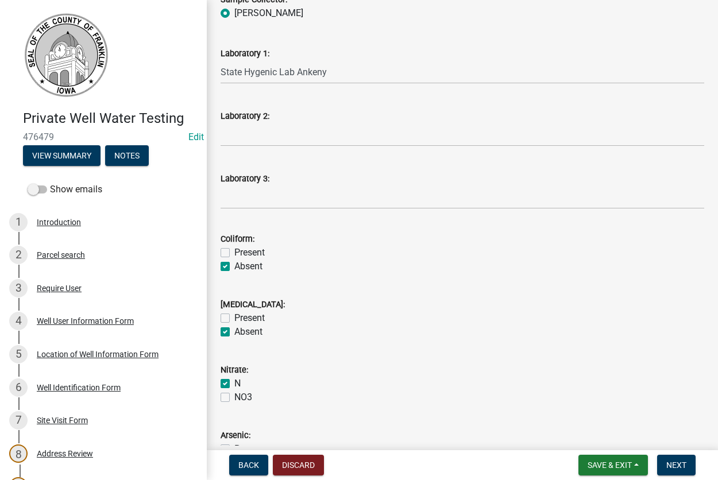
checkbox input "true"
checkbox input "false"
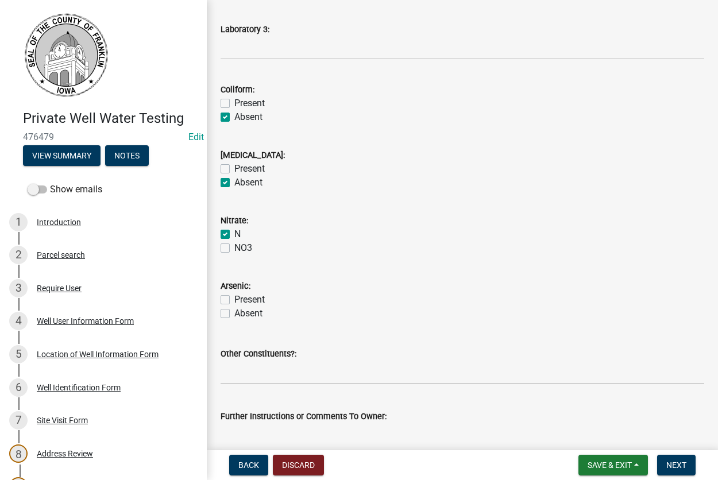
scroll to position [401, 0]
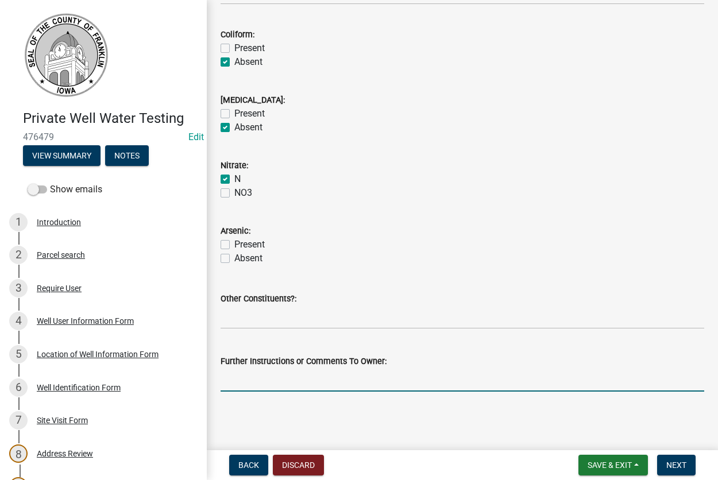
click at [293, 383] on input "Further Instructions or Comments To Owner:" at bounding box center [461, 380] width 483 height 24
type input "looks good"
click at [677, 465] on span "Next" at bounding box center [676, 464] width 20 height 9
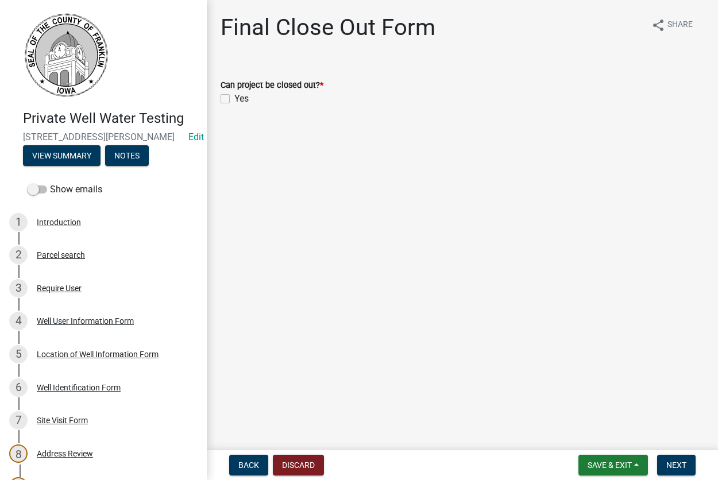
click at [234, 99] on label "Yes" at bounding box center [241, 99] width 14 height 14
click at [234, 99] on input "Yes" at bounding box center [237, 95] width 7 height 7
checkbox input "true"
click at [672, 467] on span "Next" at bounding box center [676, 464] width 20 height 9
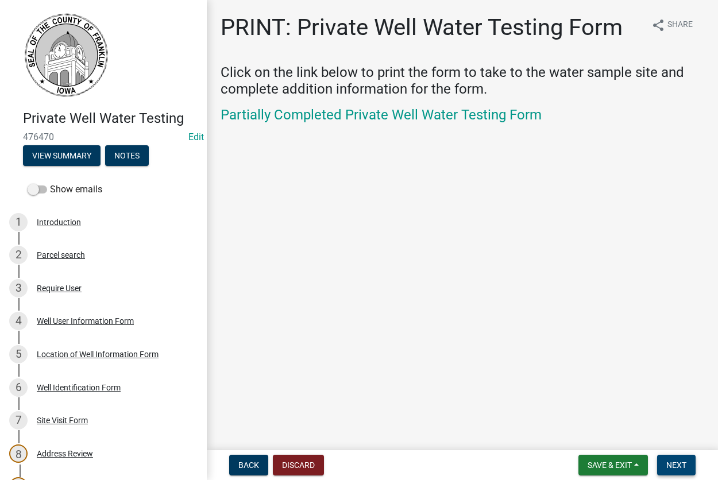
click at [680, 463] on span "Next" at bounding box center [676, 464] width 20 height 9
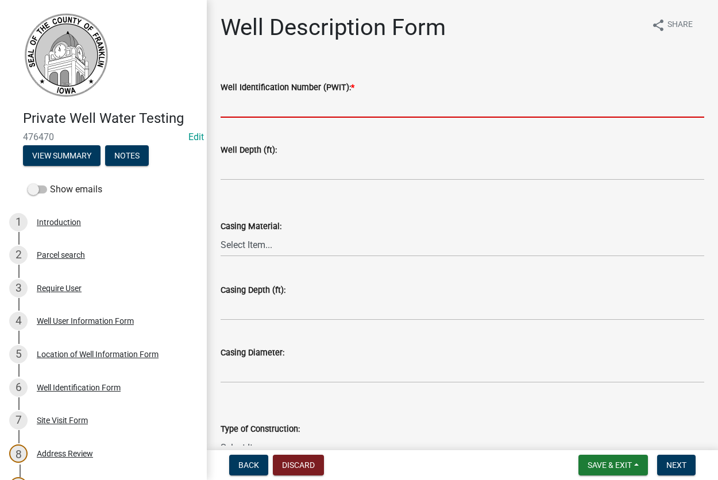
click at [228, 108] on input "Well Identification Number (PWIT): *" at bounding box center [461, 106] width 483 height 24
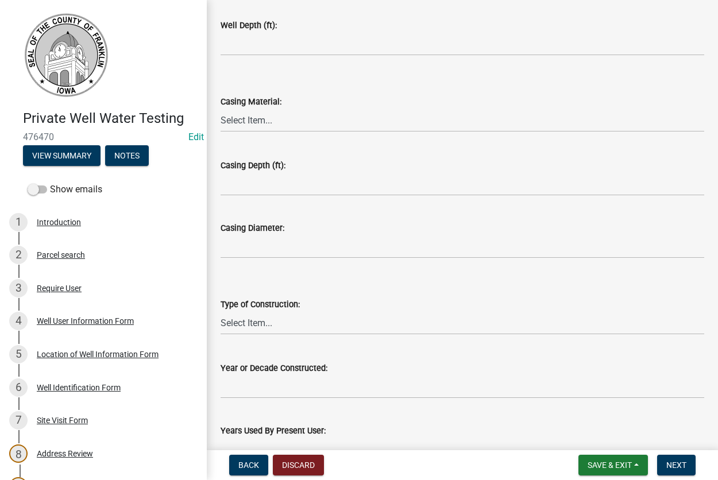
scroll to position [194, 0]
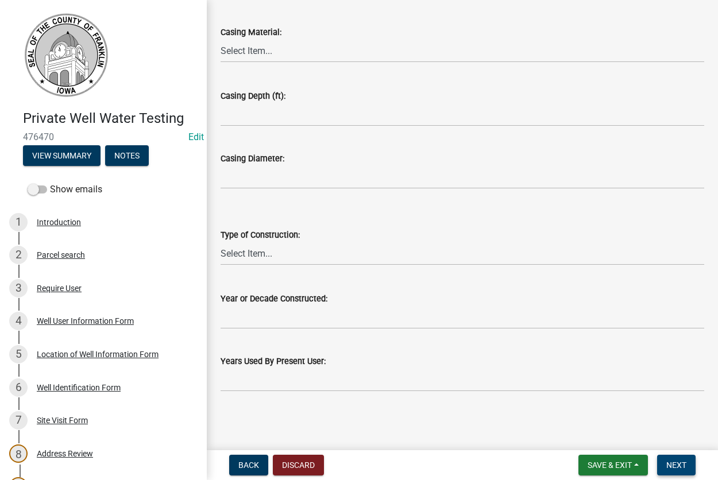
type input "2104326"
click at [669, 463] on span "Next" at bounding box center [676, 464] width 20 height 9
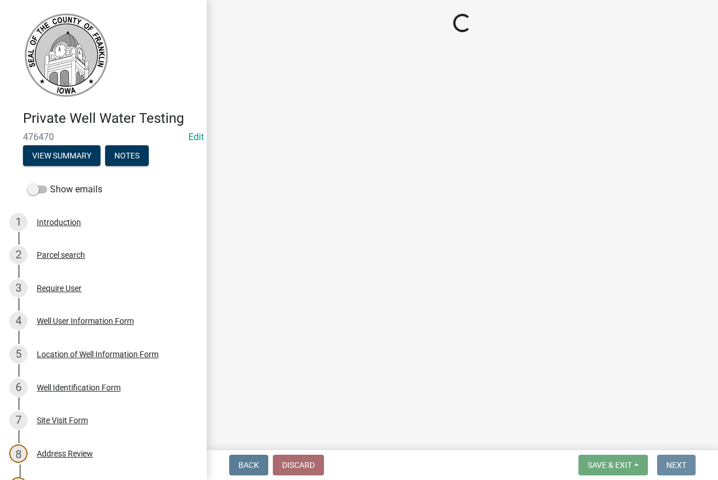
scroll to position [0, 0]
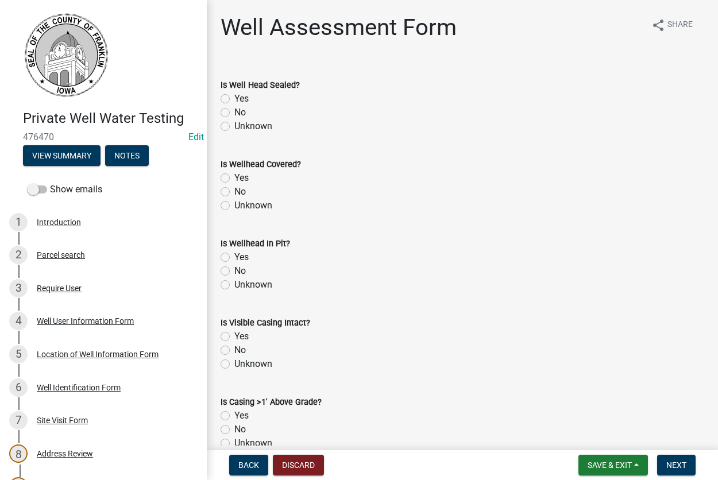
click at [234, 98] on label "Yes" at bounding box center [241, 99] width 14 height 14
click at [234, 98] on input "Yes" at bounding box center [237, 95] width 7 height 7
radio input "true"
click at [234, 177] on label "Yes" at bounding box center [241, 178] width 14 height 14
click at [234, 177] on input "Yes" at bounding box center [237, 174] width 7 height 7
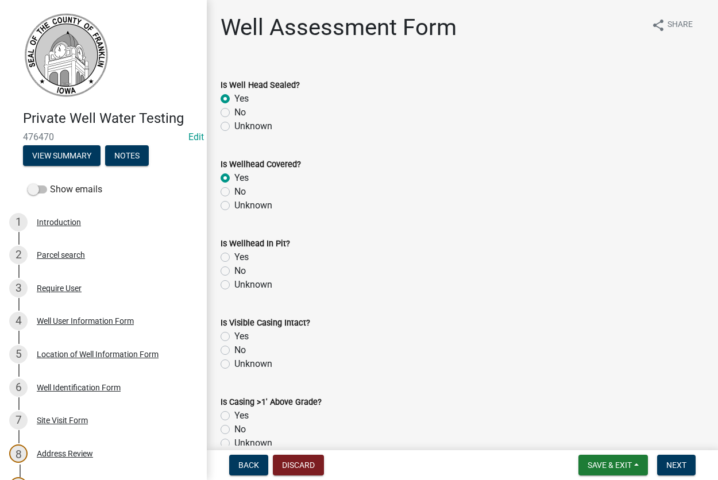
radio input "true"
click at [234, 270] on label "No" at bounding box center [239, 271] width 11 height 14
click at [234, 270] on input "No" at bounding box center [237, 267] width 7 height 7
radio input "true"
click at [234, 336] on label "Yes" at bounding box center [241, 336] width 14 height 14
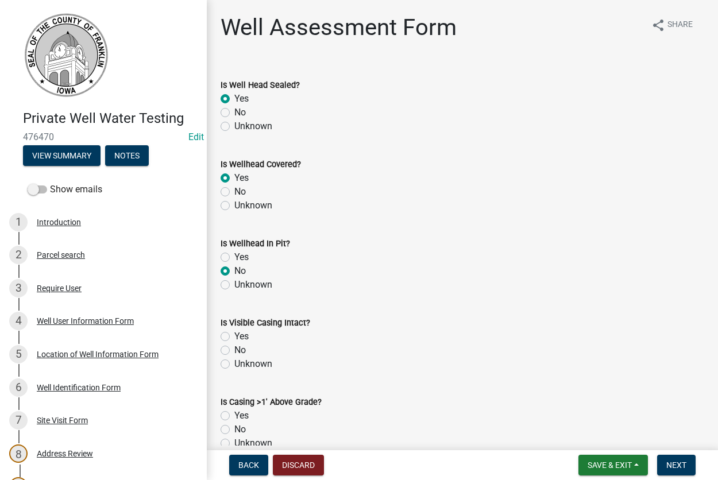
click at [234, 336] on input "Yes" at bounding box center [237, 332] width 7 height 7
radio input "true"
click at [234, 417] on label "Yes" at bounding box center [241, 416] width 14 height 14
click at [234, 416] on input "Yes" at bounding box center [237, 412] width 7 height 7
radio input "true"
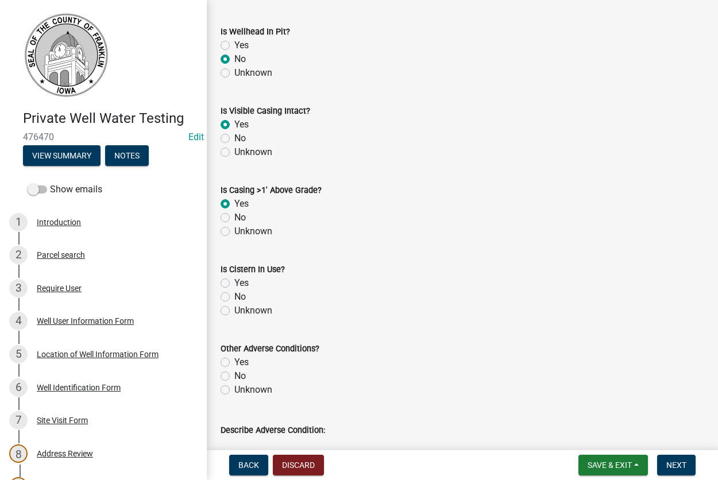
scroll to position [262, 0]
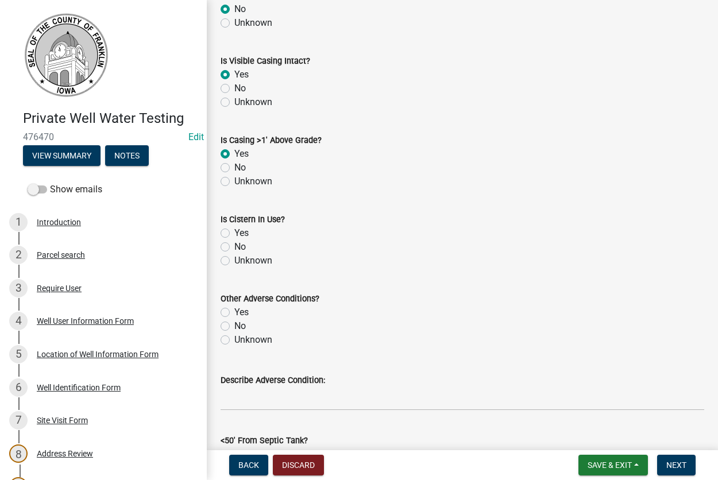
click at [234, 247] on label "No" at bounding box center [239, 247] width 11 height 14
click at [234, 247] on input "No" at bounding box center [237, 243] width 7 height 7
radio input "true"
click at [234, 340] on label "Unknown" at bounding box center [253, 340] width 38 height 14
click at [234, 340] on input "Unknown" at bounding box center [237, 336] width 7 height 7
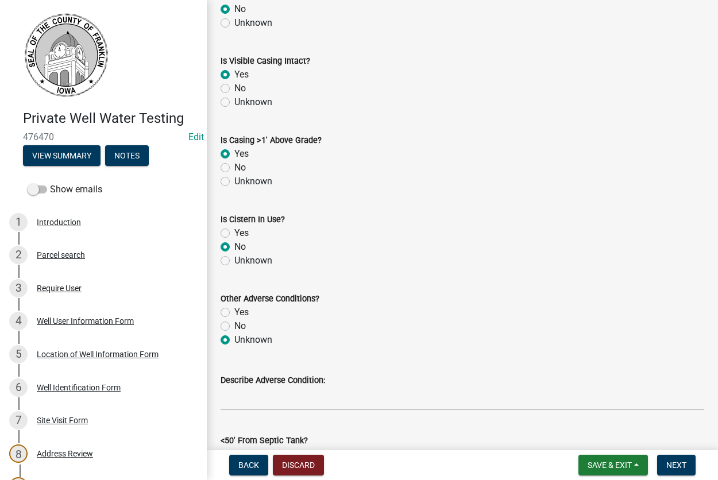
radio input "true"
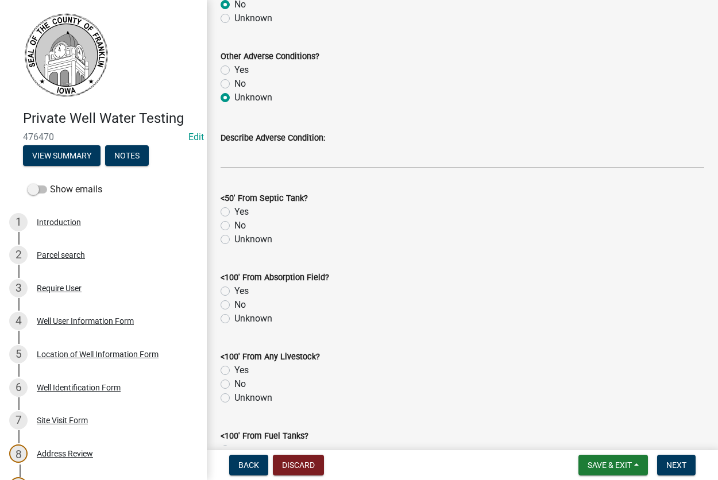
scroll to position [523, 0]
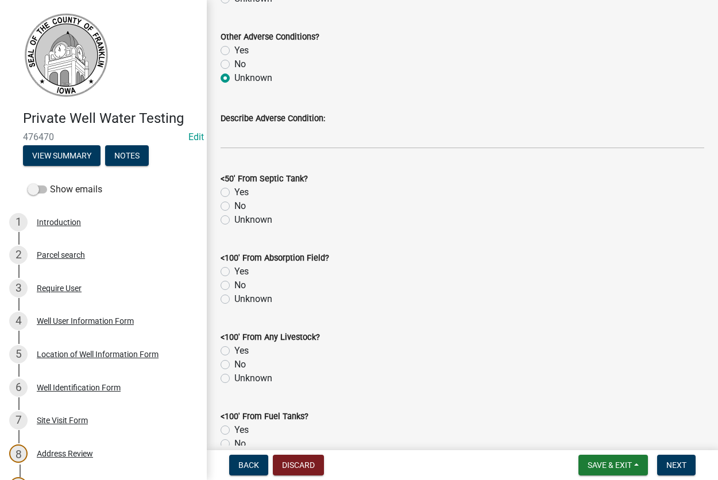
click at [234, 207] on label "No" at bounding box center [239, 206] width 11 height 14
click at [234, 207] on input "No" at bounding box center [237, 202] width 7 height 7
radio input "true"
click at [234, 300] on label "Unknown" at bounding box center [253, 299] width 38 height 14
click at [234, 300] on input "Unknown" at bounding box center [237, 295] width 7 height 7
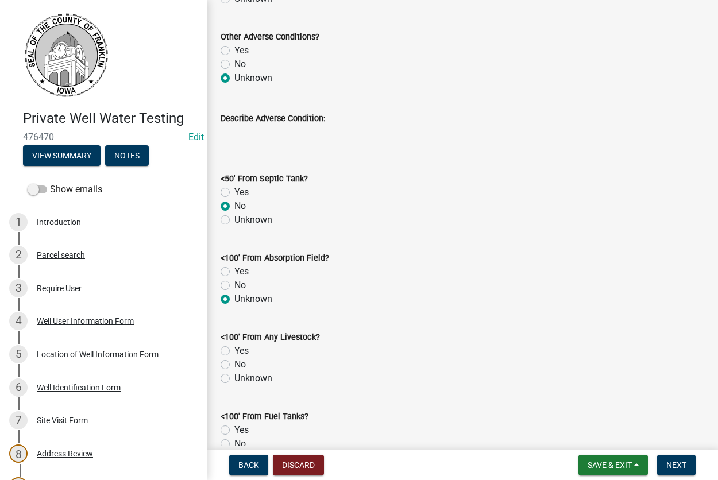
radio input "true"
click at [234, 219] on label "Unknown" at bounding box center [253, 220] width 38 height 14
click at [234, 219] on input "Unknown" at bounding box center [237, 216] width 7 height 7
radio input "true"
click at [234, 363] on label "No" at bounding box center [239, 365] width 11 height 14
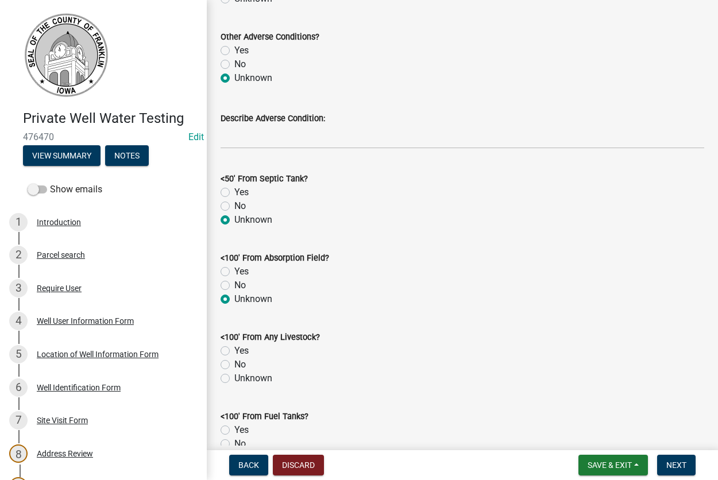
click at [234, 363] on input "No" at bounding box center [237, 361] width 7 height 7
radio input "true"
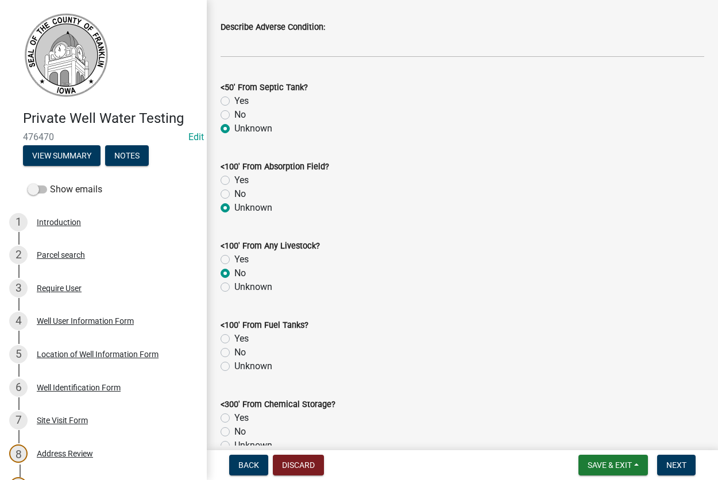
scroll to position [720, 0]
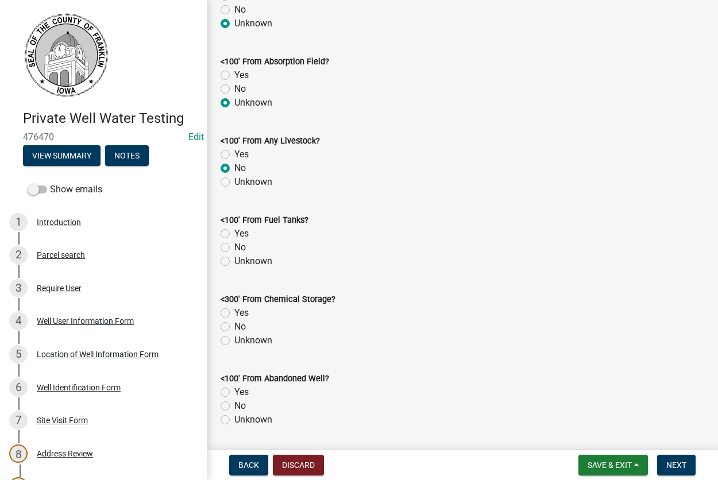
click at [234, 261] on label "Unknown" at bounding box center [253, 261] width 38 height 14
click at [234, 261] on input "Unknown" at bounding box center [237, 257] width 7 height 7
radio input "true"
click at [234, 342] on label "Unknown" at bounding box center [253, 340] width 38 height 14
click at [234, 341] on input "Unknown" at bounding box center [237, 336] width 7 height 7
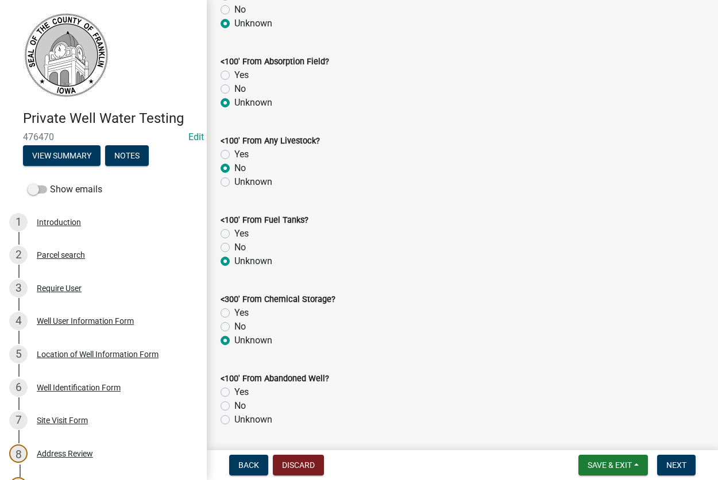
radio input "true"
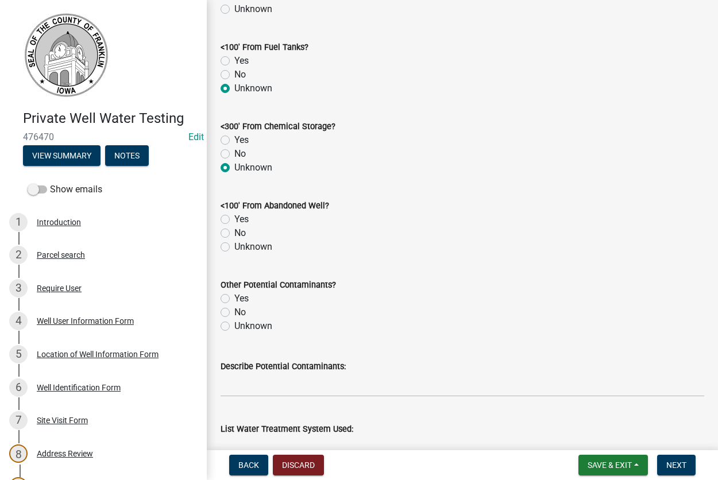
scroll to position [916, 0]
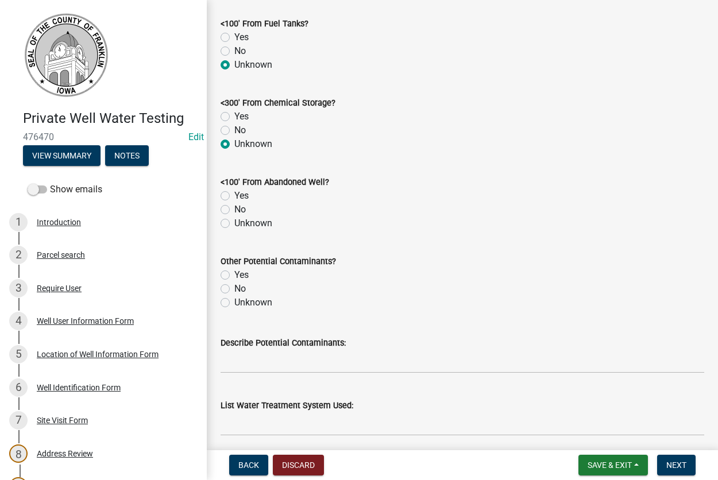
click at [234, 211] on label "No" at bounding box center [239, 210] width 11 height 14
click at [234, 210] on input "No" at bounding box center [237, 206] width 7 height 7
radio input "true"
click at [234, 303] on label "Unknown" at bounding box center [253, 303] width 38 height 14
click at [234, 303] on input "Unknown" at bounding box center [237, 299] width 7 height 7
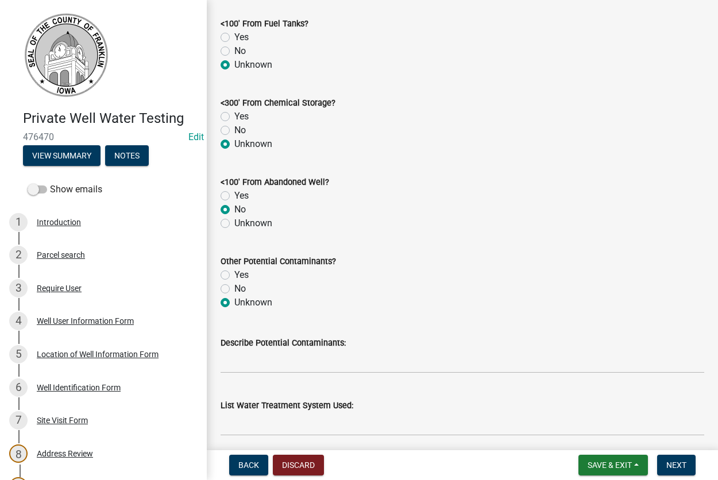
radio input "true"
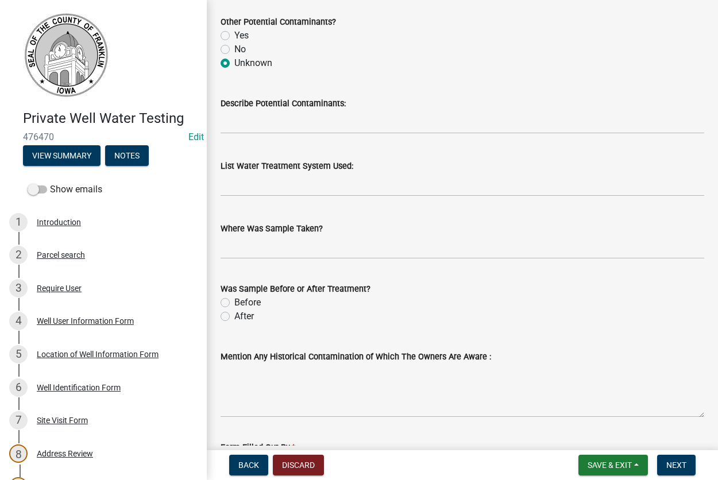
scroll to position [1178, 0]
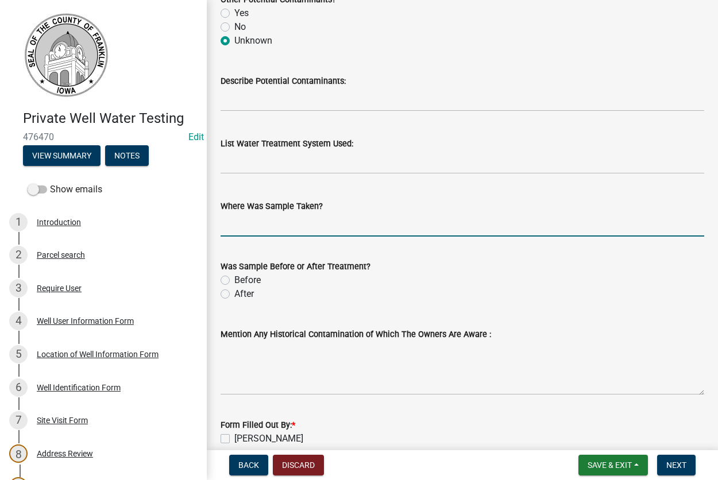
click at [271, 231] on input "Where Was Sample Taken?" at bounding box center [461, 225] width 483 height 24
type input "kitchen sink"
click at [234, 281] on label "Before" at bounding box center [247, 280] width 26 height 14
click at [234, 281] on input "Before" at bounding box center [237, 276] width 7 height 7
radio input "true"
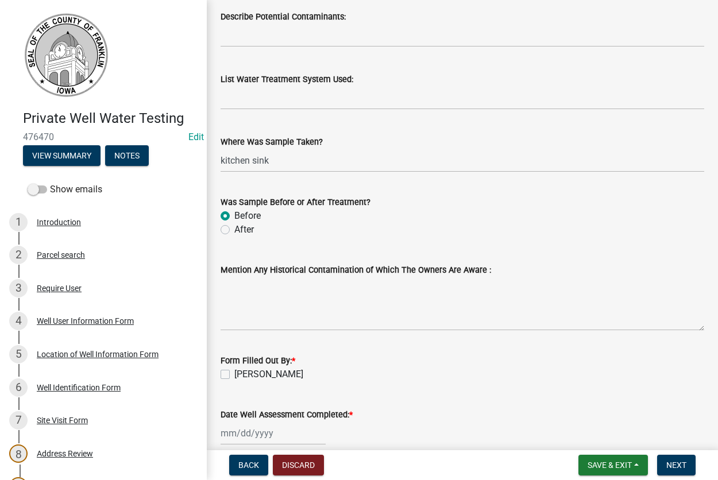
scroll to position [1297, 0]
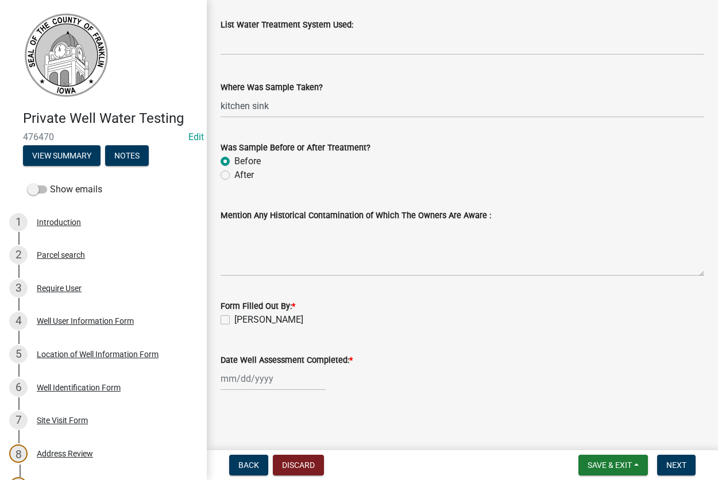
click at [234, 319] on label "[PERSON_NAME]" at bounding box center [268, 320] width 69 height 14
click at [234, 319] on input "[PERSON_NAME]" at bounding box center [237, 316] width 7 height 7
checkbox input "true"
click at [246, 383] on input "Date Well Assessment Completed: *" at bounding box center [272, 379] width 105 height 24
select select "9"
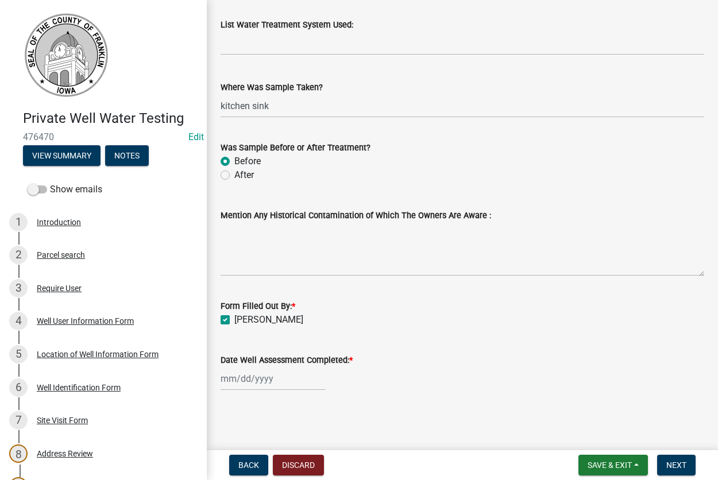
select select "2025"
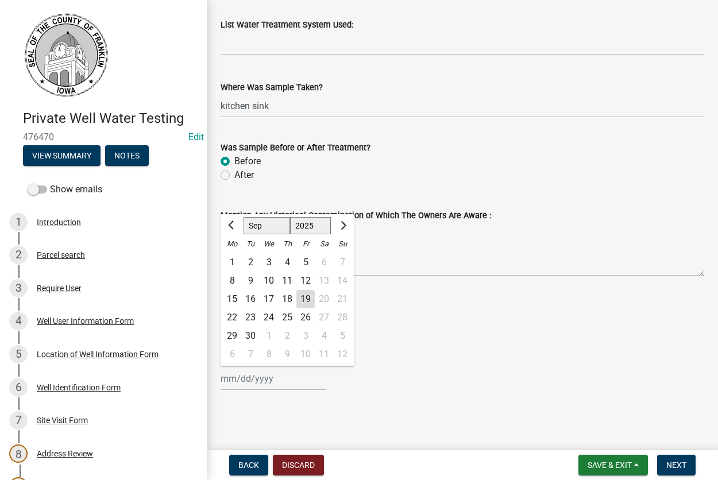
click at [250, 302] on div "16" at bounding box center [250, 299] width 18 height 18
type input "[DATE]"
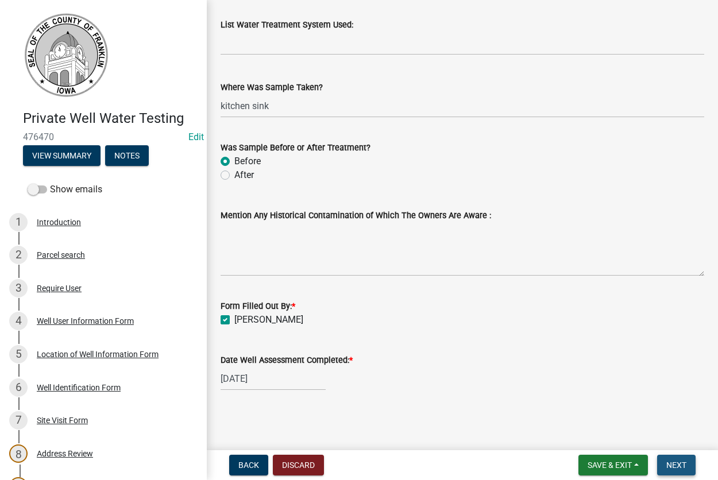
click at [670, 460] on span "Next" at bounding box center [676, 464] width 20 height 9
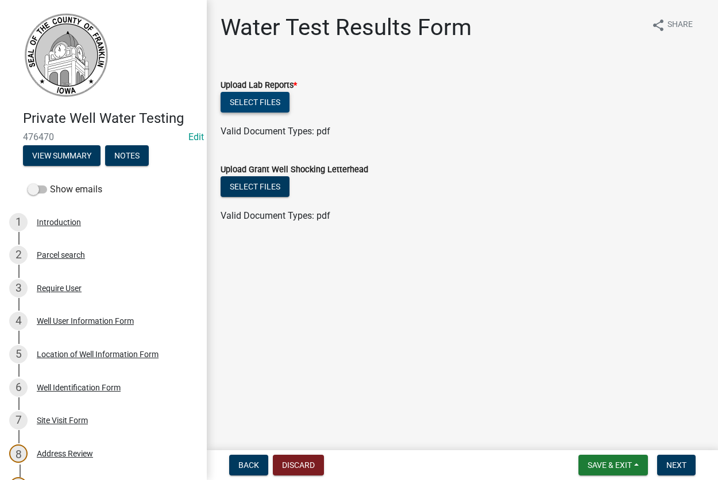
click at [254, 97] on button "Select files" at bounding box center [254, 102] width 69 height 21
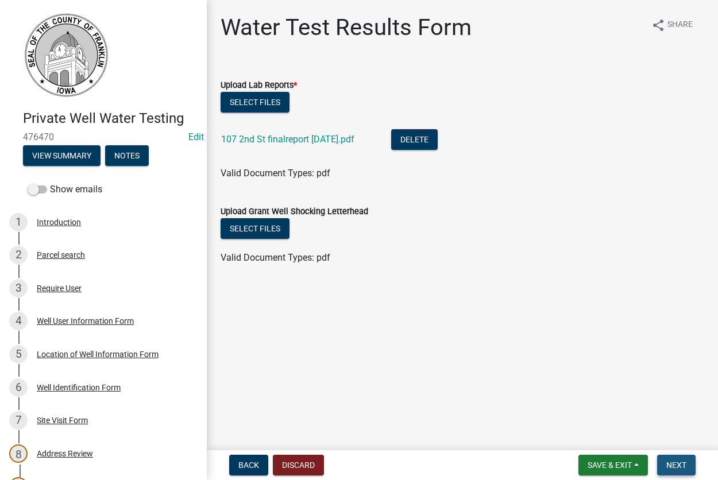
click at [672, 471] on button "Next" at bounding box center [676, 465] width 38 height 21
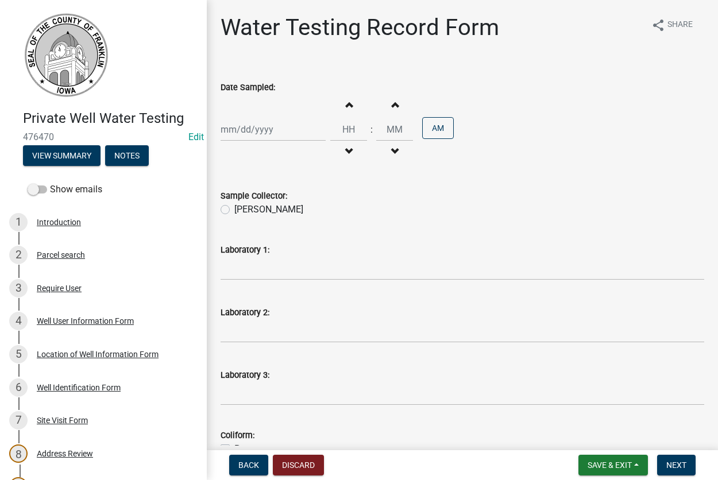
click at [256, 132] on input "Date Sampled:" at bounding box center [272, 130] width 105 height 24
select select "9"
select select "2025"
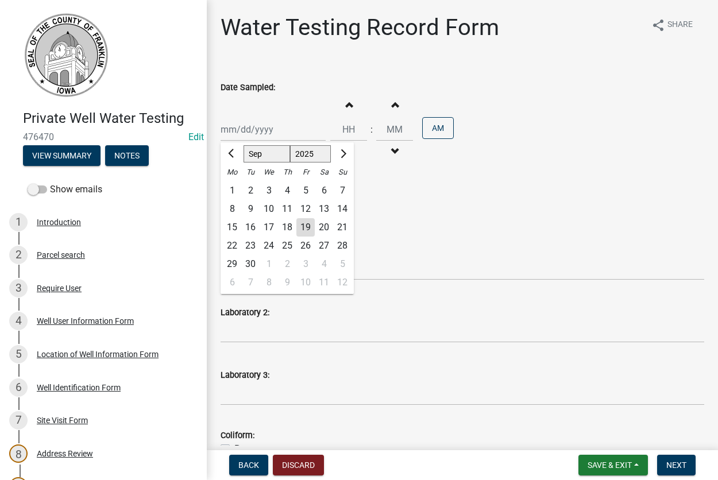
click at [251, 228] on div "16" at bounding box center [250, 227] width 18 height 18
type input "[DATE]"
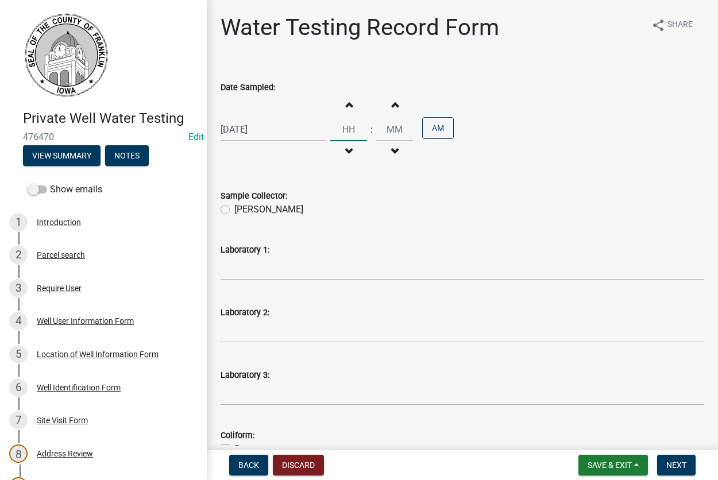
click at [358, 130] on input "Hours" at bounding box center [348, 130] width 37 height 24
type input "10"
type input "00"
click at [234, 208] on label "[PERSON_NAME]" at bounding box center [268, 210] width 69 height 14
click at [234, 208] on input "[PERSON_NAME]" at bounding box center [237, 206] width 7 height 7
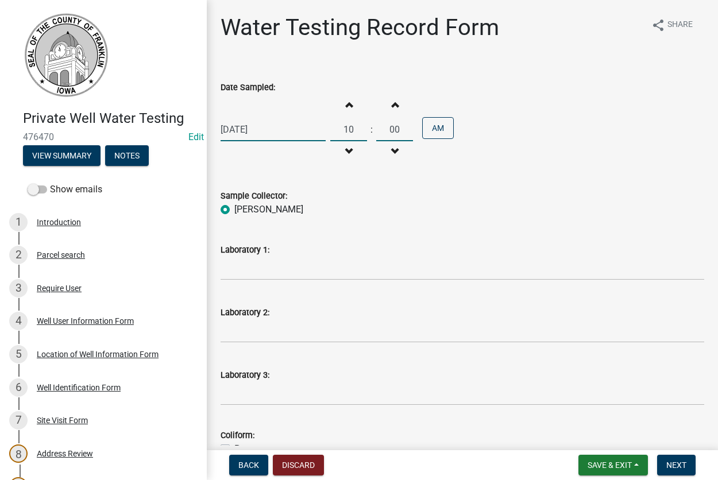
radio input "true"
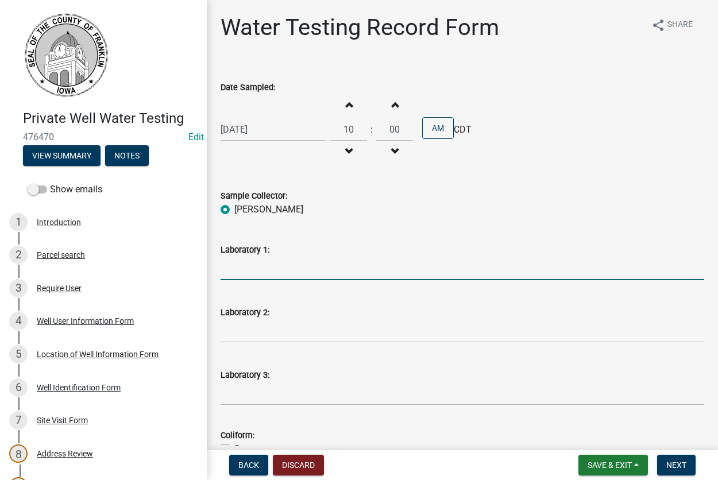
drag, startPoint x: 315, startPoint y: 271, endPoint x: 328, endPoint y: 274, distance: 13.6
click at [315, 270] on input "Laboratory 1:" at bounding box center [461, 269] width 483 height 24
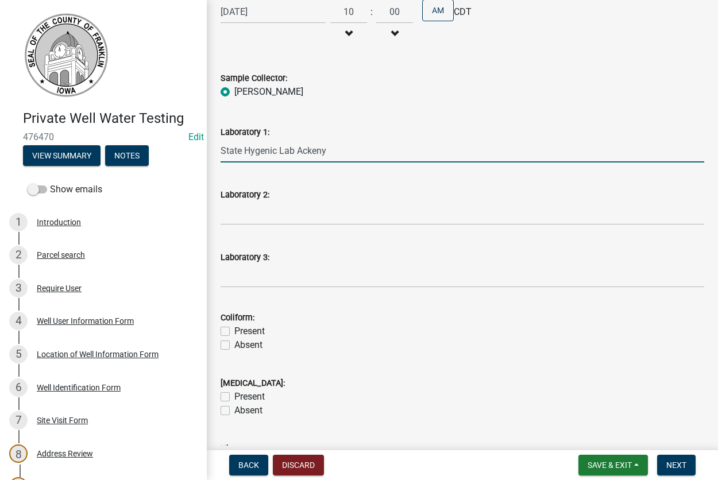
scroll to position [196, 0]
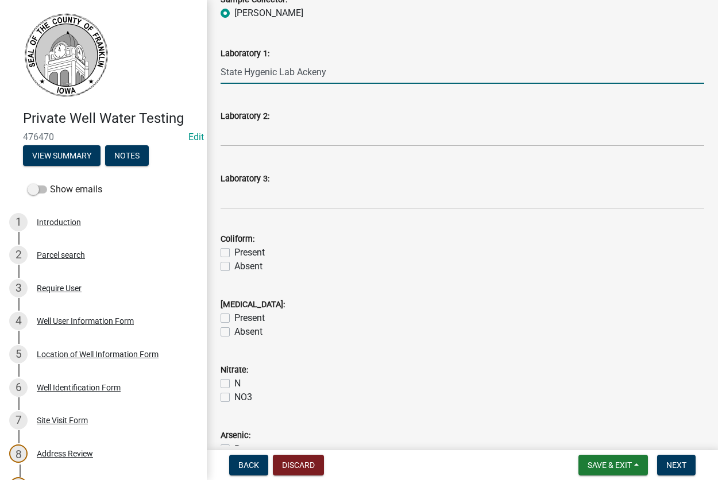
type input "State Hygenic Lab Ackeny"
click at [234, 266] on label "Absent" at bounding box center [248, 266] width 28 height 14
click at [234, 266] on input "Absent" at bounding box center [237, 262] width 7 height 7
checkbox input "true"
checkbox input "false"
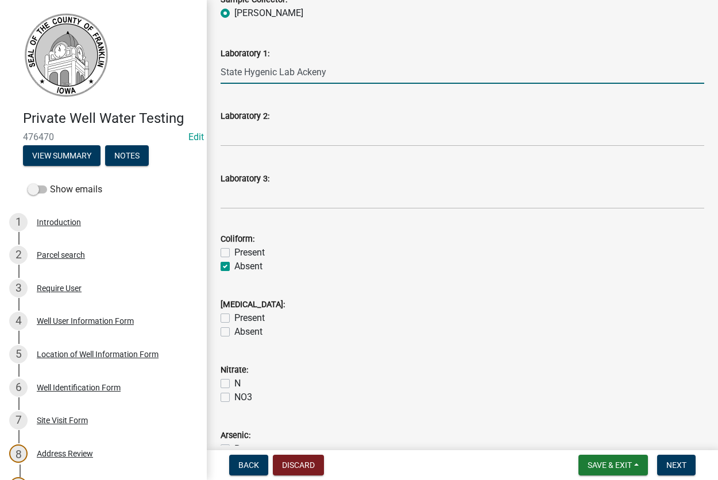
checkbox input "true"
click at [234, 331] on label "Absent" at bounding box center [248, 332] width 28 height 14
click at [234, 331] on input "Absent" at bounding box center [237, 328] width 7 height 7
checkbox input "true"
checkbox input "false"
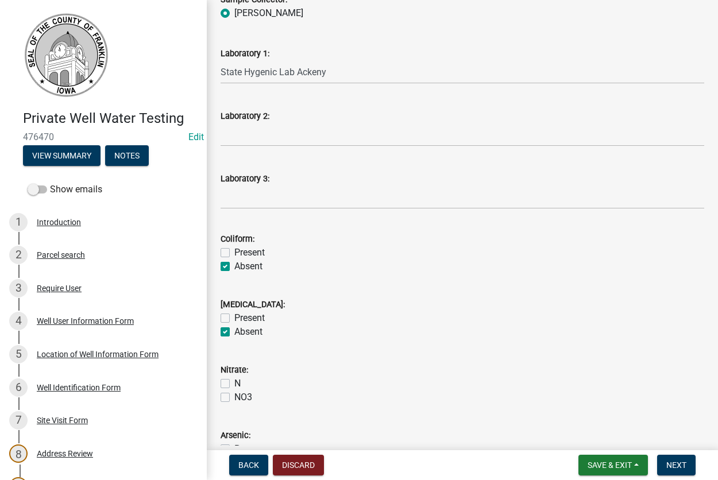
checkbox input "true"
click at [234, 383] on label "N" at bounding box center [237, 384] width 6 height 14
click at [234, 383] on input "N" at bounding box center [237, 380] width 7 height 7
checkbox input "true"
checkbox input "false"
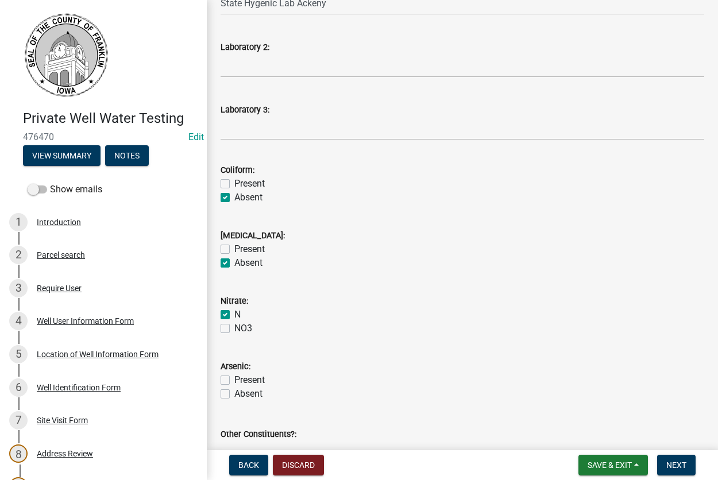
scroll to position [393, 0]
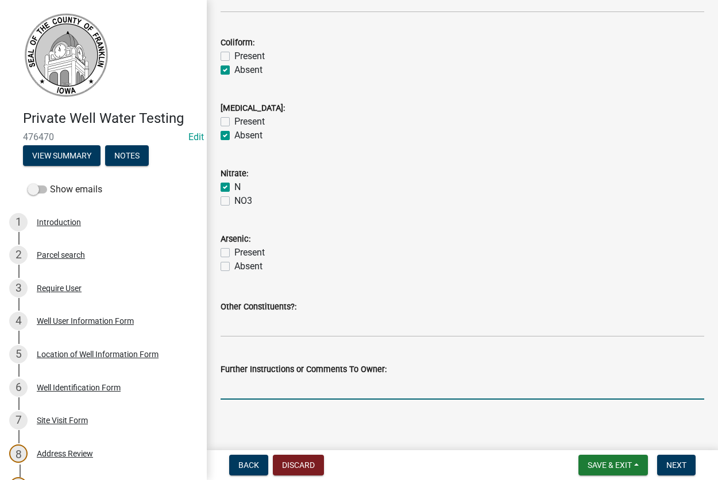
click at [369, 383] on input "Further Instructions or Comments To Owner:" at bounding box center [461, 388] width 483 height 24
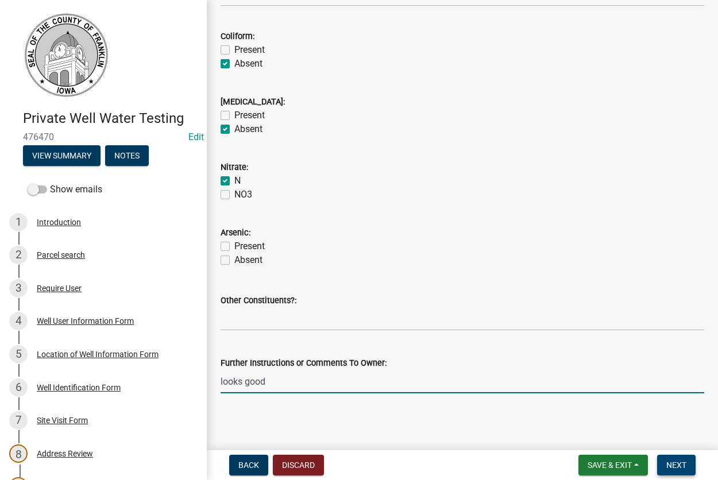
scroll to position [401, 0]
type input "looks good"
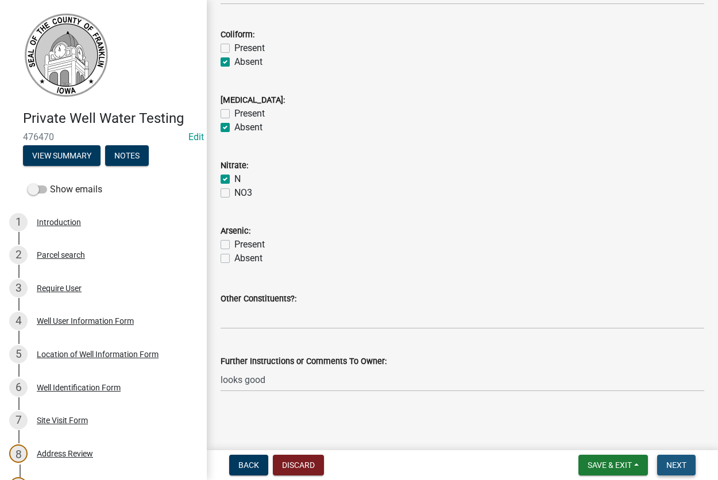
click at [681, 463] on span "Next" at bounding box center [676, 464] width 20 height 9
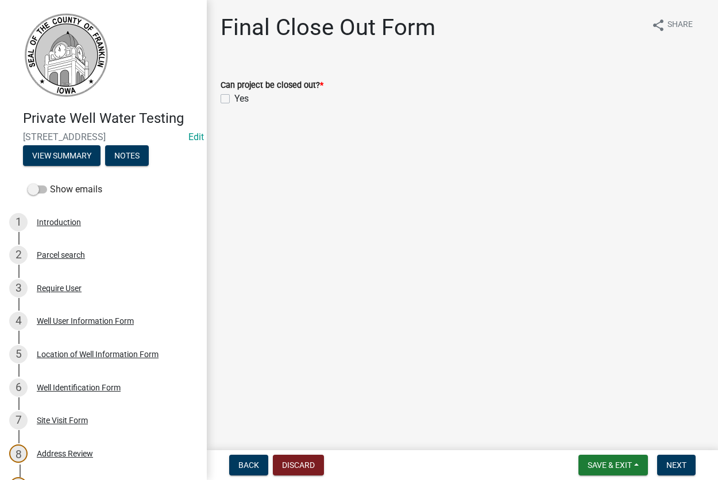
click at [234, 97] on label "Yes" at bounding box center [241, 99] width 14 height 14
click at [234, 97] on input "Yes" at bounding box center [237, 95] width 7 height 7
checkbox input "true"
click at [678, 461] on span "Next" at bounding box center [676, 464] width 20 height 9
